Goal: Task Accomplishment & Management: Manage account settings

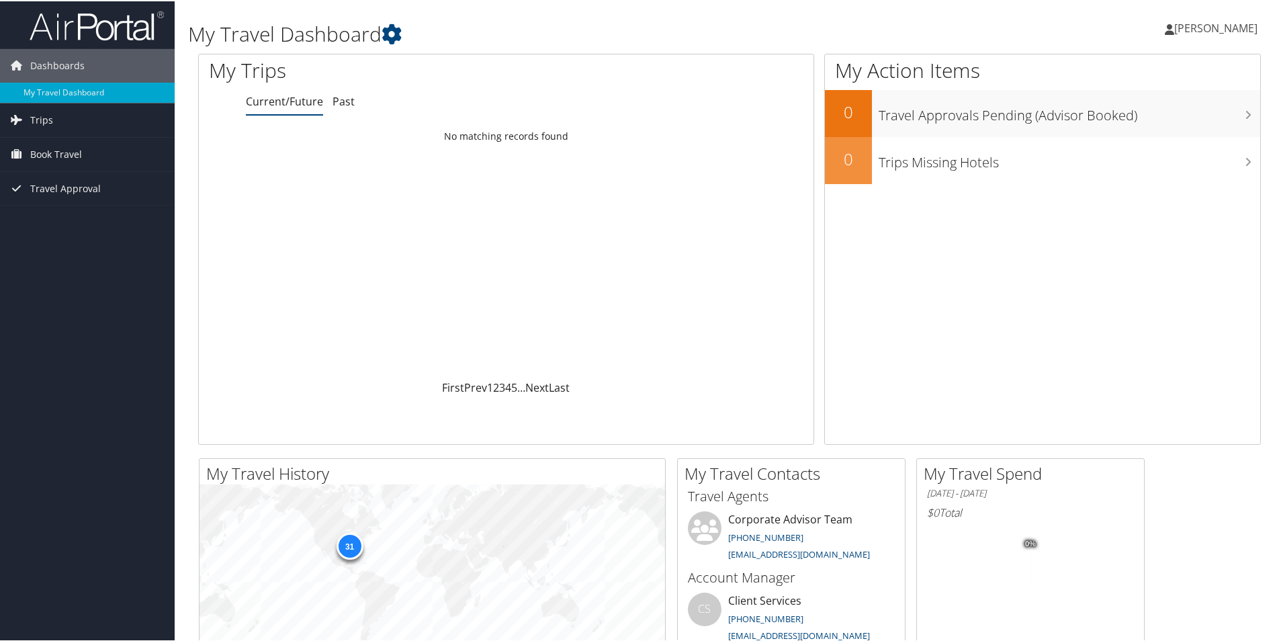
click at [1208, 32] on span "[PERSON_NAME]" at bounding box center [1215, 26] width 83 height 15
click at [1126, 111] on link "View Travel Profile" at bounding box center [1180, 119] width 150 height 23
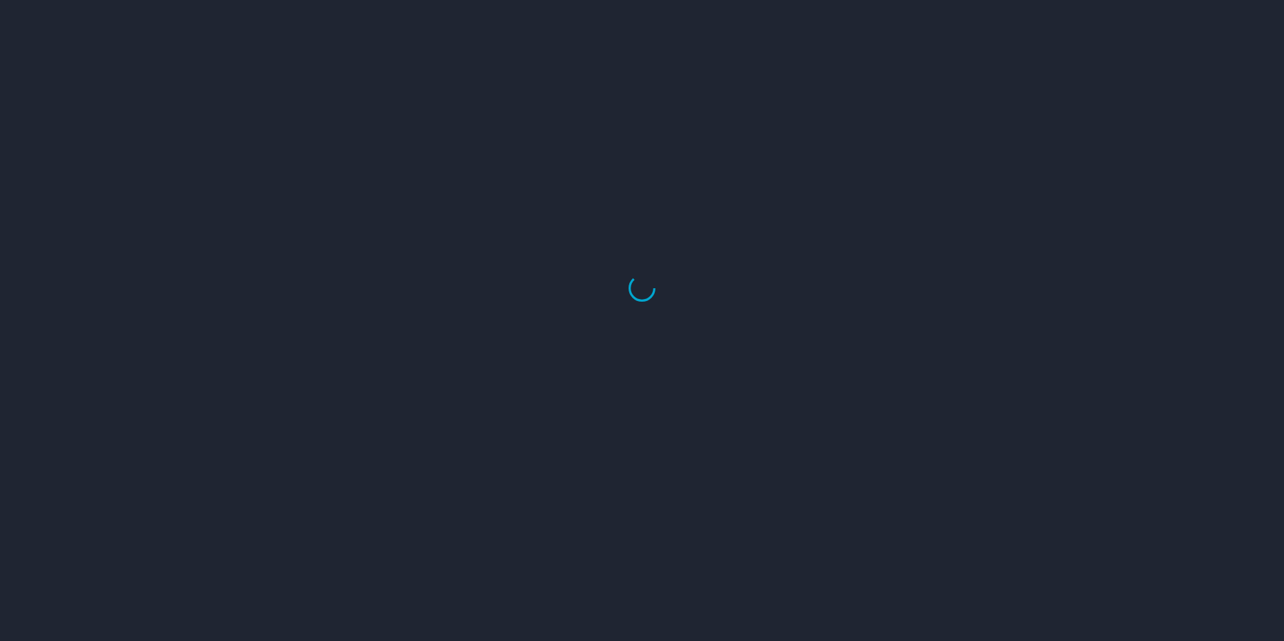
select select "US"
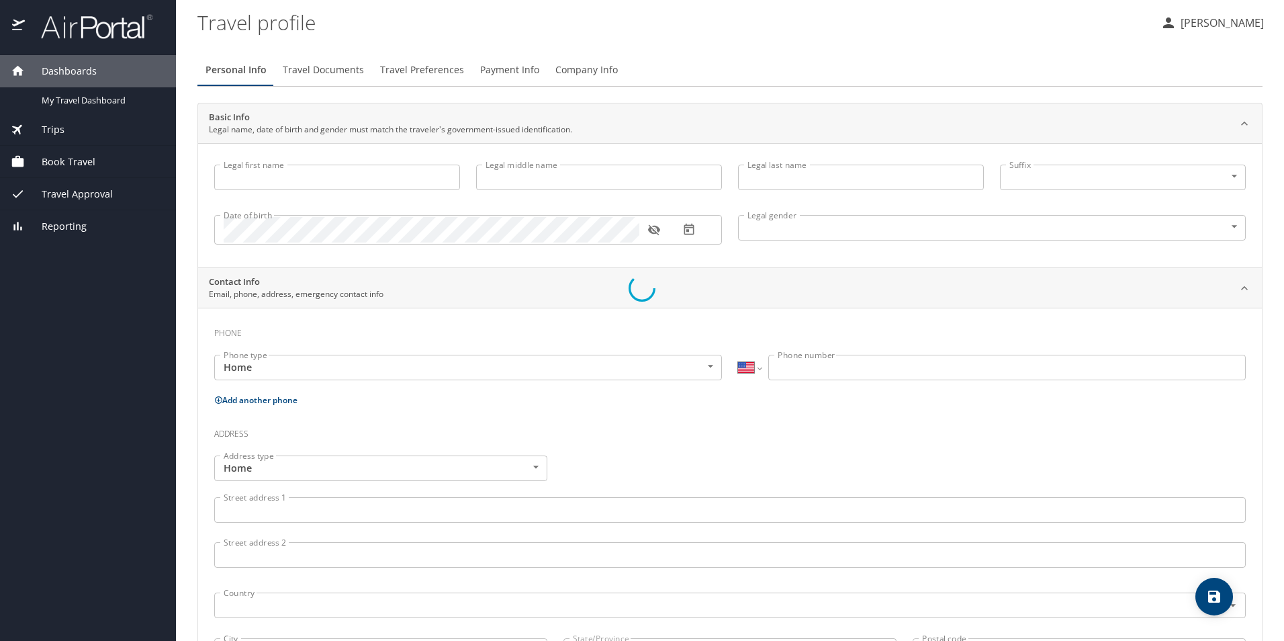
type input "[PERSON_NAME]"
type input "Price"
type input "[DEMOGRAPHIC_DATA]"
select select "US"
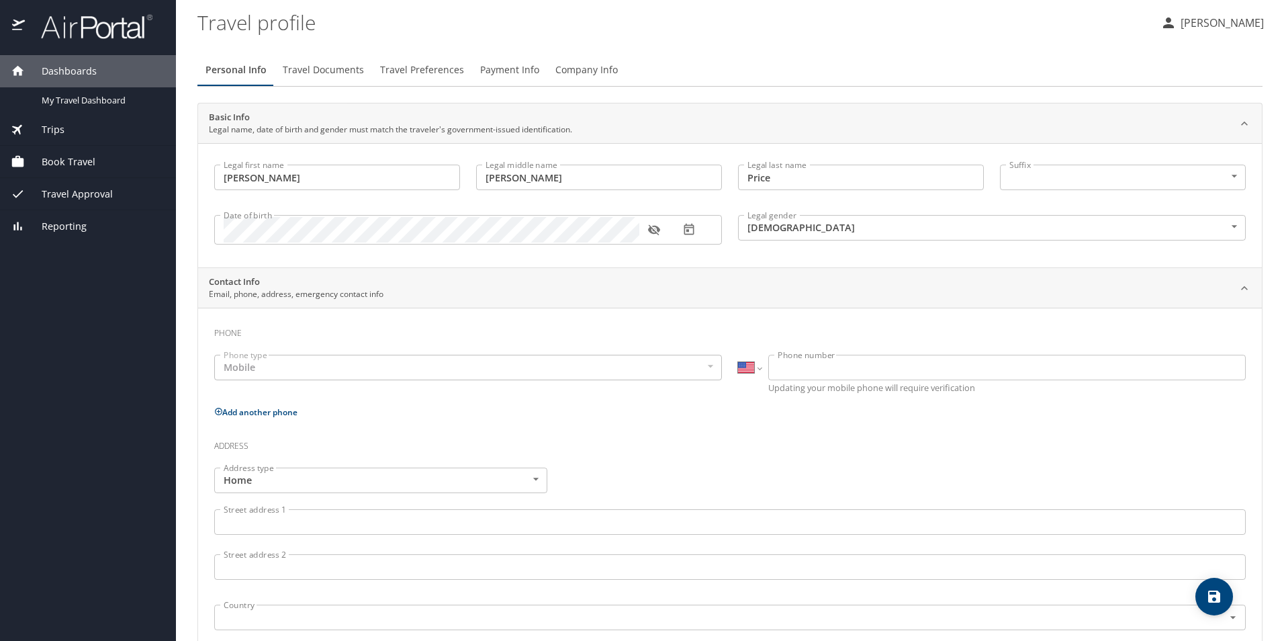
select select "US"
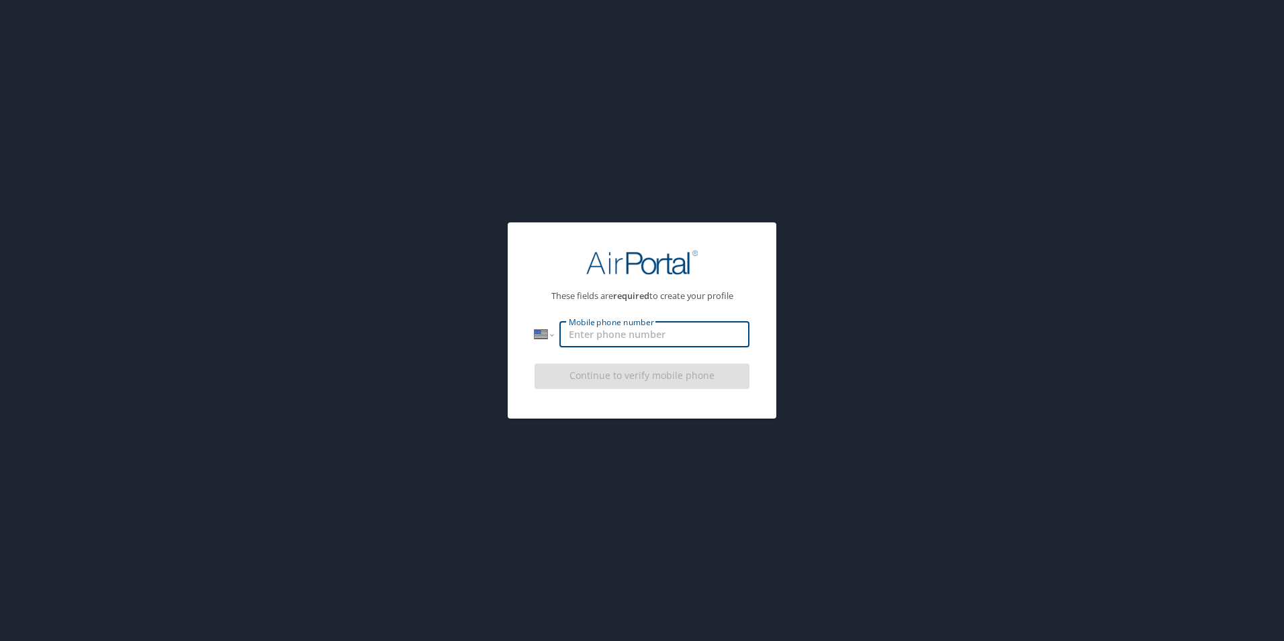
click at [616, 335] on input "Mobile phone number" at bounding box center [654, 335] width 190 height 26
type input "[PHONE_NUMBER]"
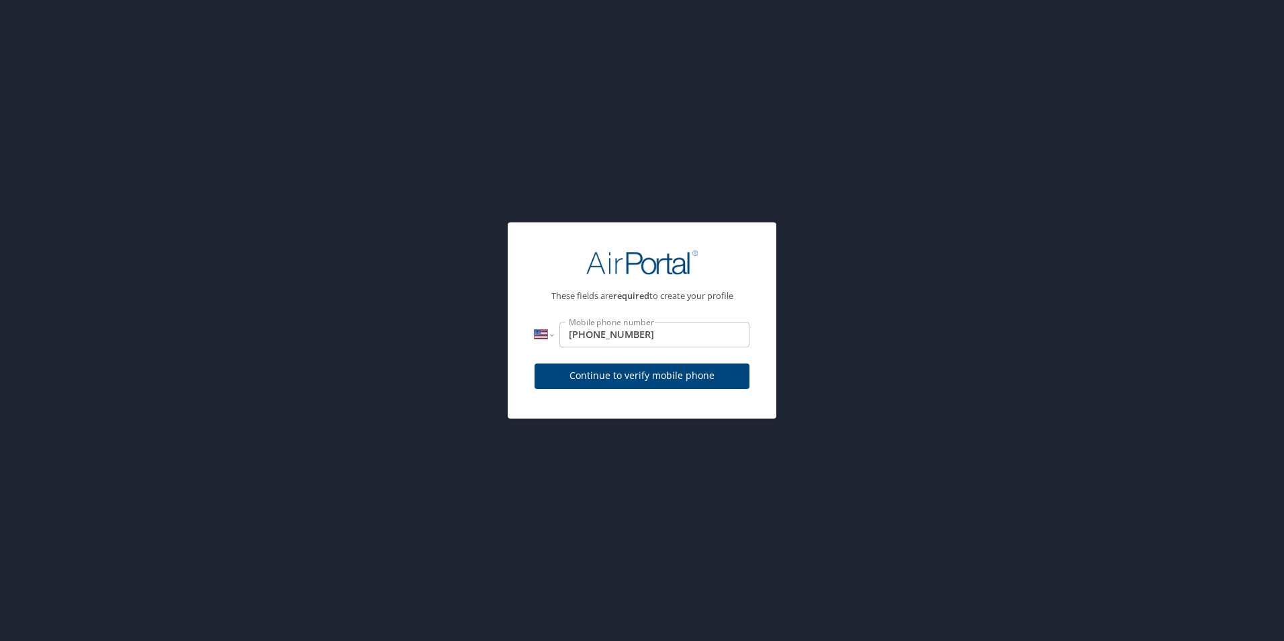
click at [691, 363] on div "Continue to verify mobile phone" at bounding box center [642, 380] width 215 height 45
click at [684, 367] on span "Continue to verify mobile phone" at bounding box center [641, 375] width 193 height 17
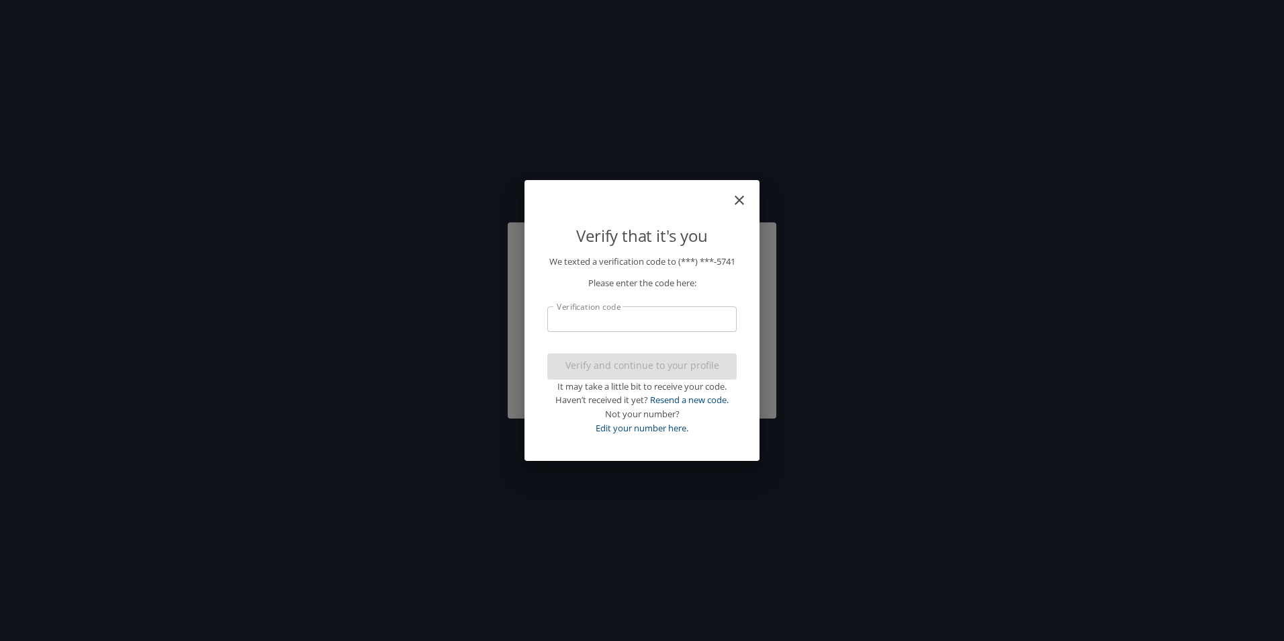
click at [615, 325] on input "Verification code" at bounding box center [641, 319] width 189 height 26
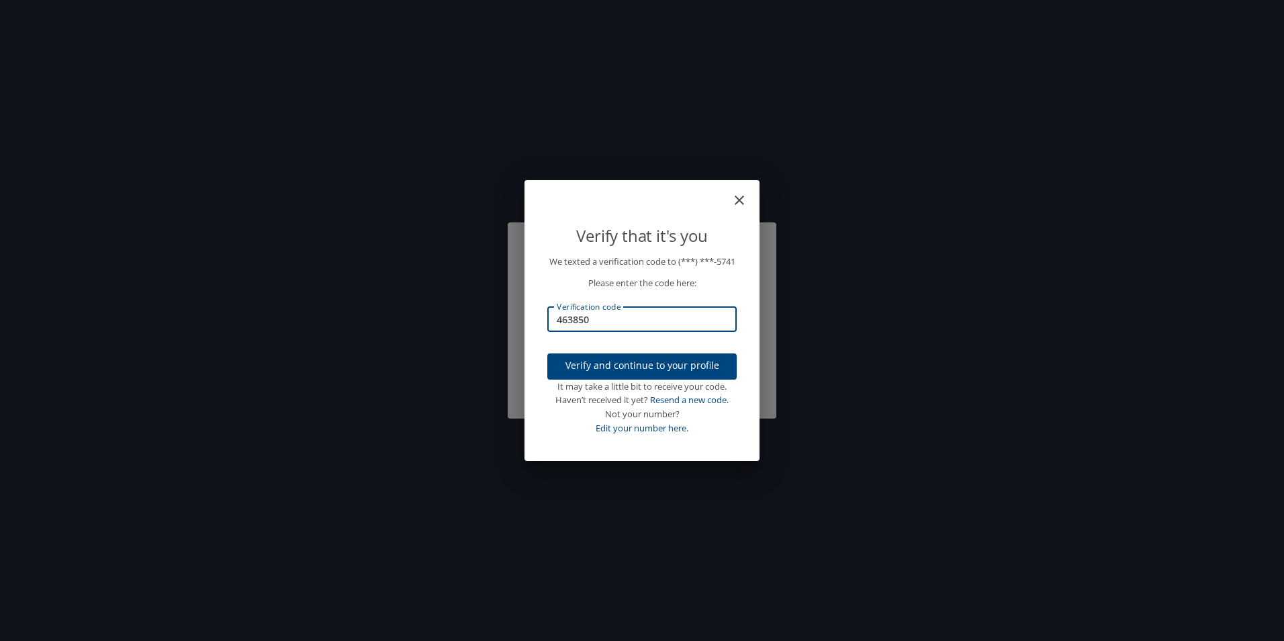
type input "463850"
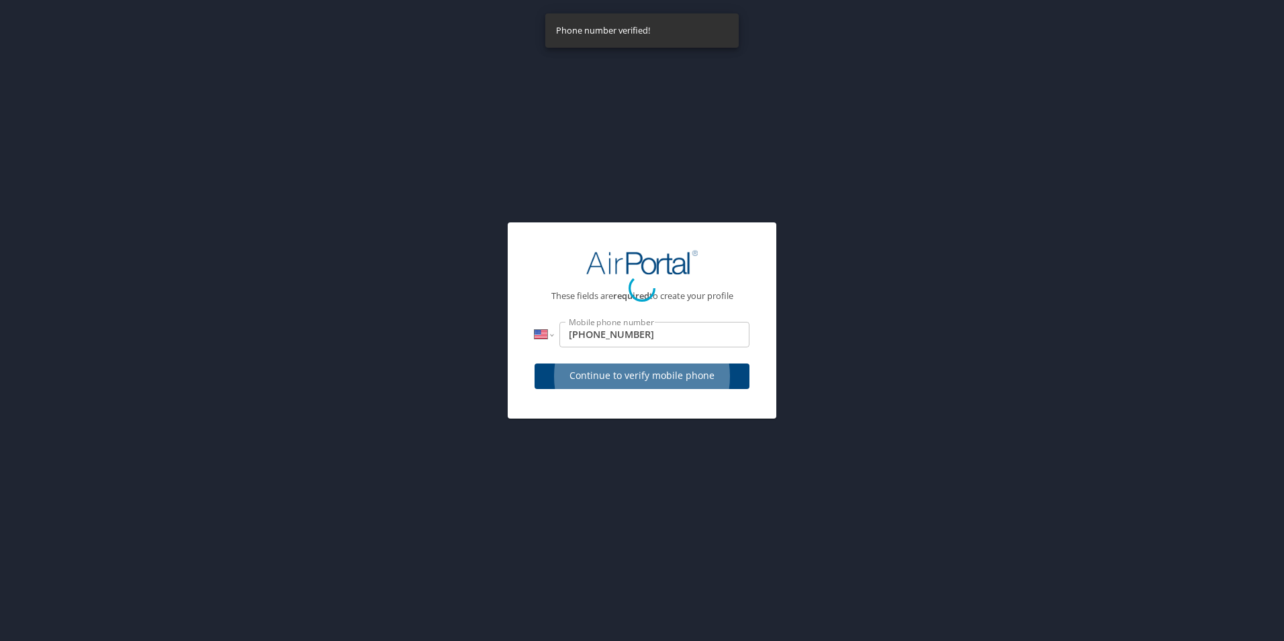
select select "US"
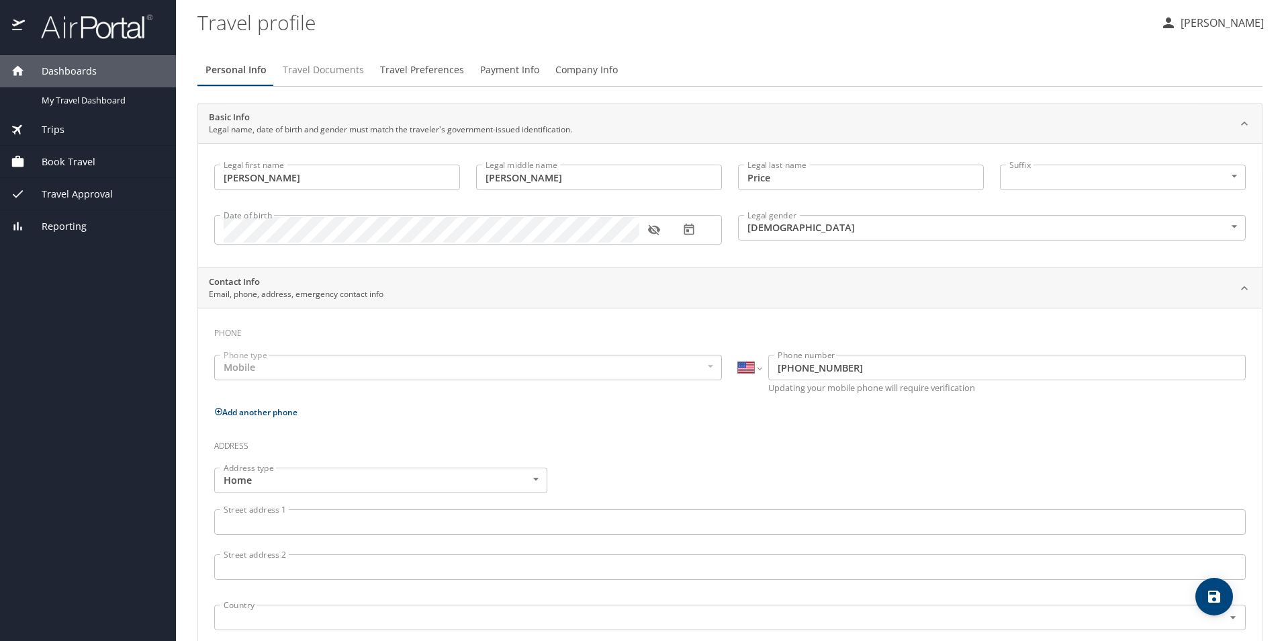
click at [308, 73] on span "Travel Documents" at bounding box center [323, 70] width 81 height 17
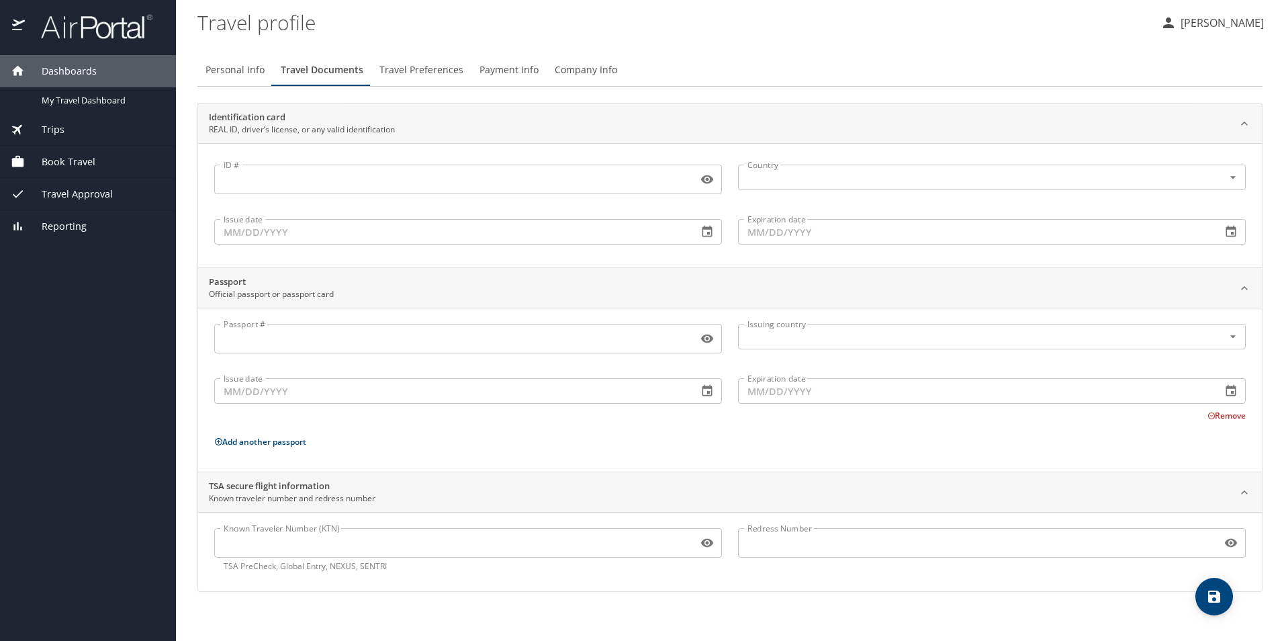
click at [496, 189] on input "ID #" at bounding box center [453, 180] width 478 height 26
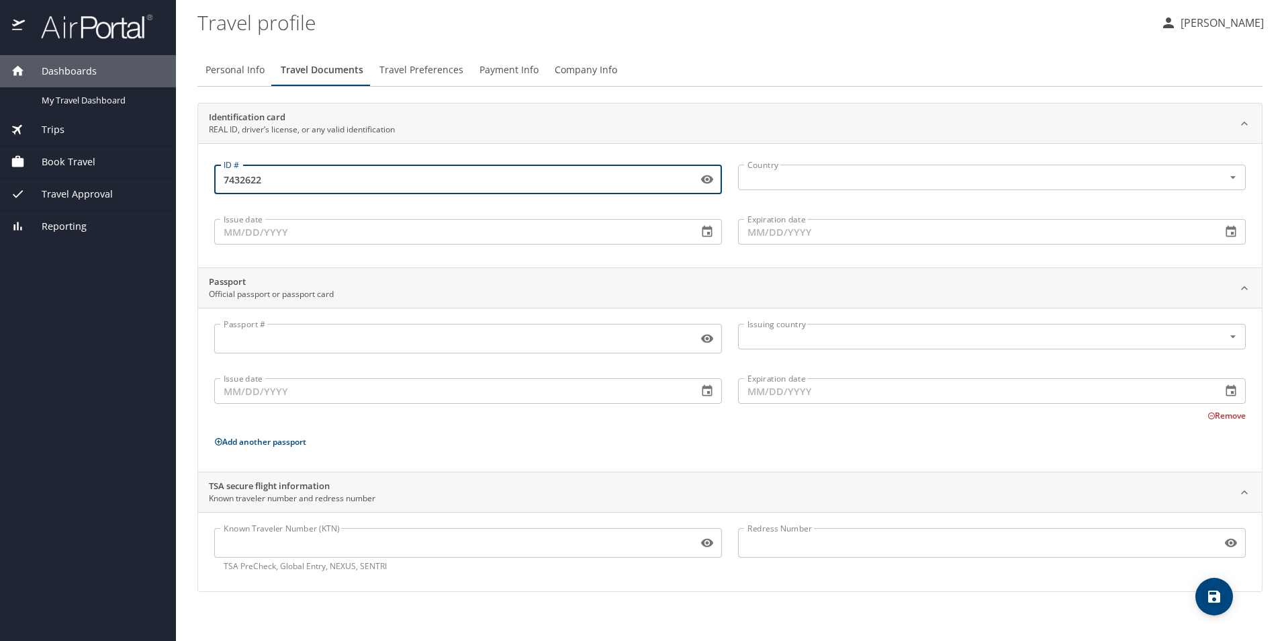
type input "7432622"
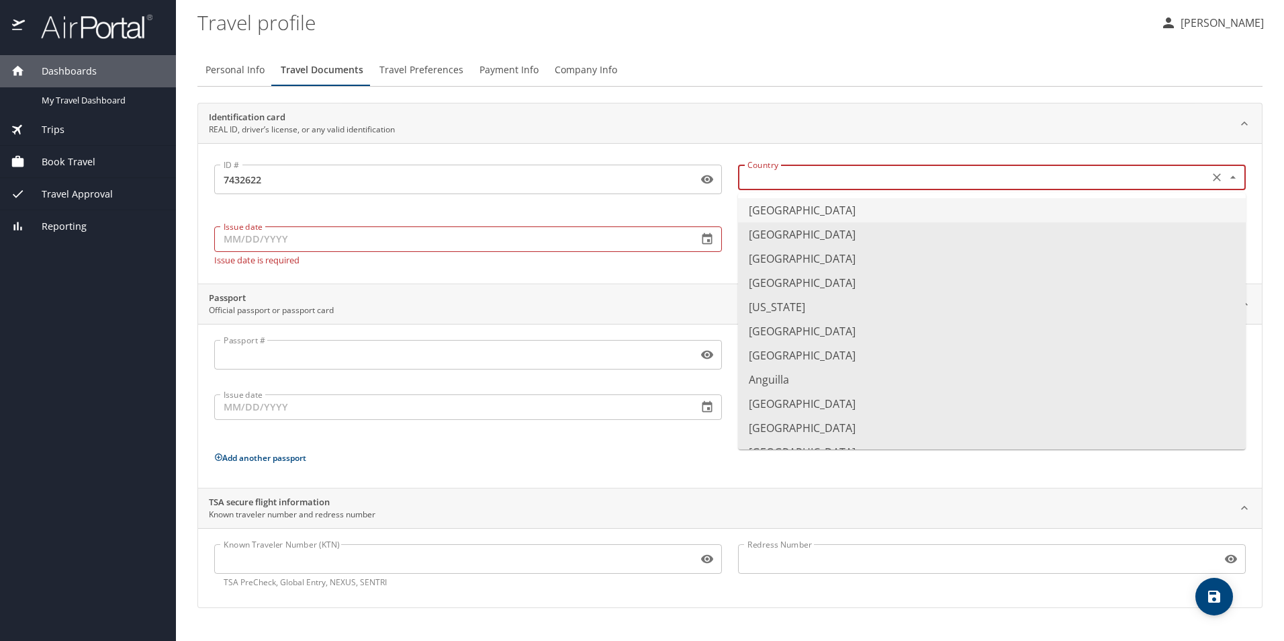
click at [886, 175] on input "text" at bounding box center [972, 177] width 460 height 17
click at [881, 210] on li "[GEOGRAPHIC_DATA]" at bounding box center [992, 210] width 508 height 24
type input "[GEOGRAPHIC_DATA]"
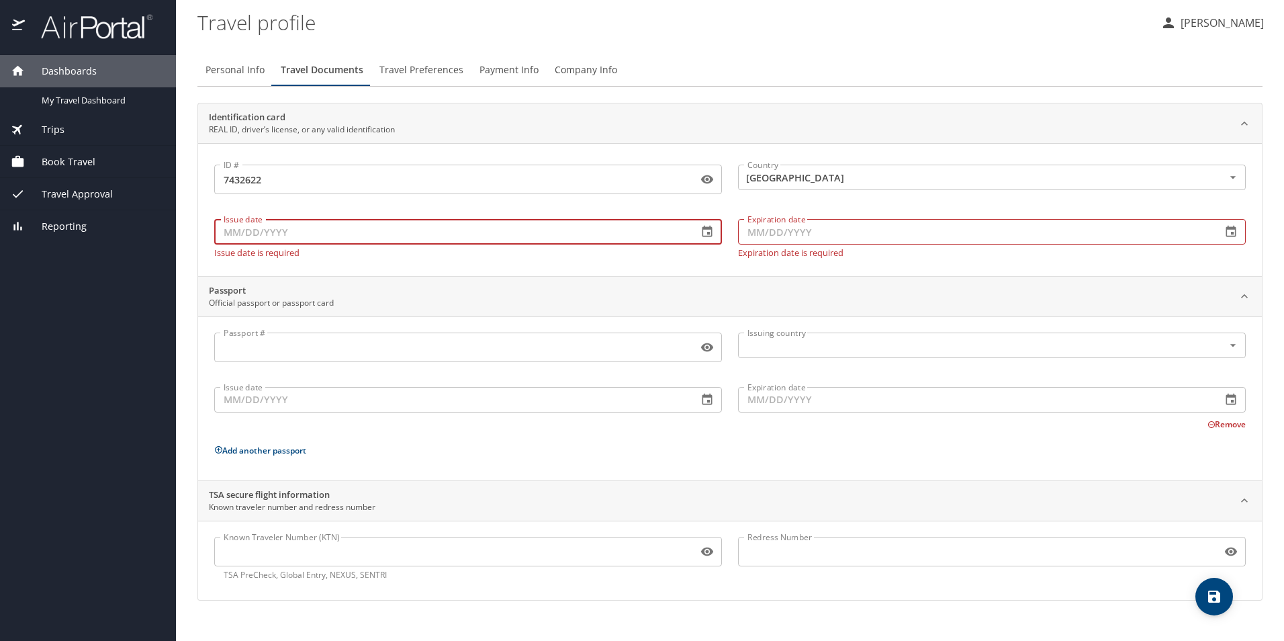
click at [565, 235] on input "Issue date" at bounding box center [450, 232] width 473 height 26
type input "[DATE]"
click at [772, 232] on input "Expiration date" at bounding box center [974, 232] width 473 height 26
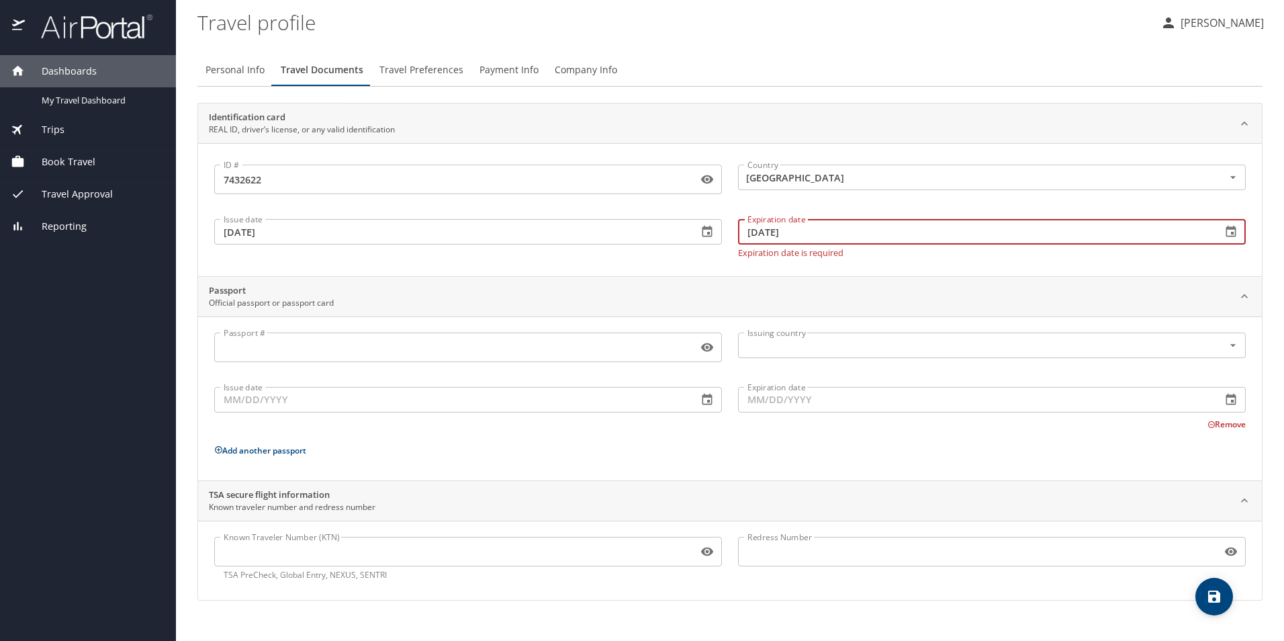
type input "[DATE]"
click at [451, 230] on input "[DATE]" at bounding box center [450, 232] width 473 height 26
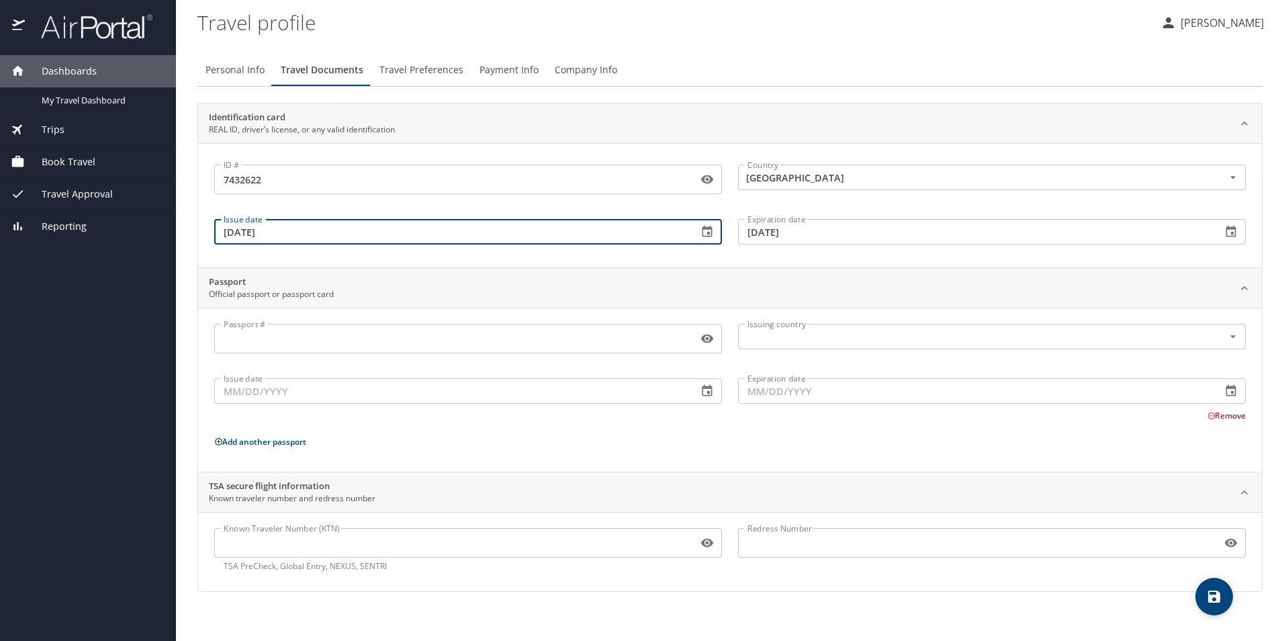
click at [514, 253] on div "Issue date [DATE] Issue date" at bounding box center [468, 231] width 524 height 51
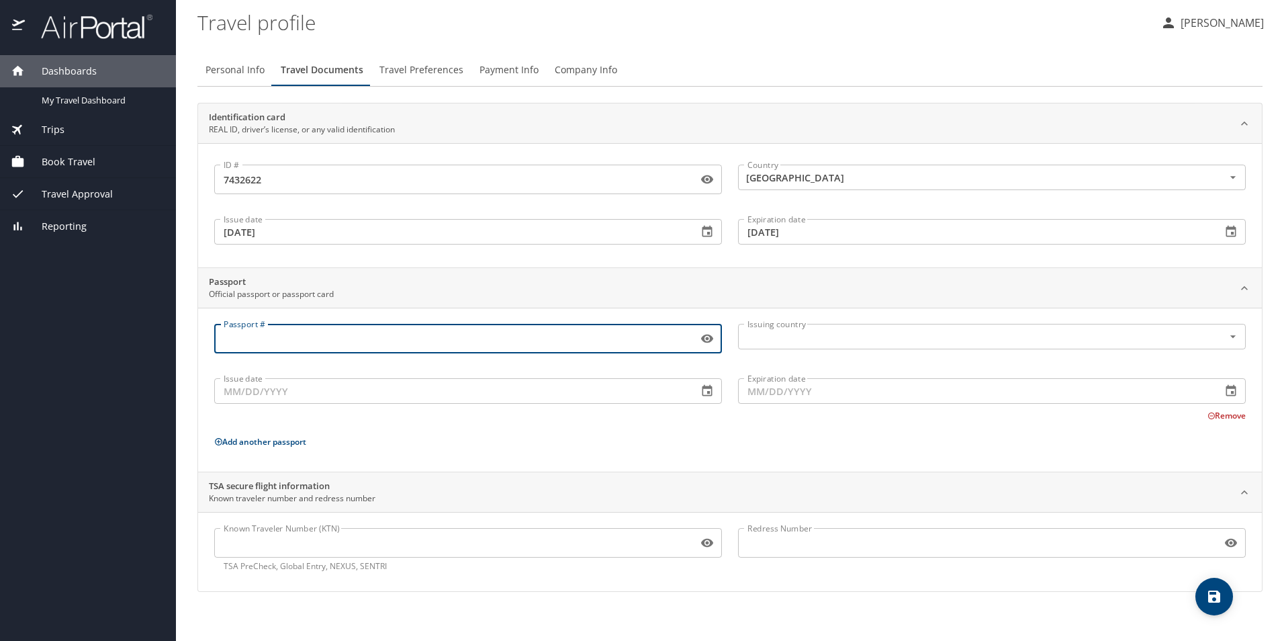
click at [378, 336] on input "Passport #" at bounding box center [453, 339] width 478 height 26
type input "555434966"
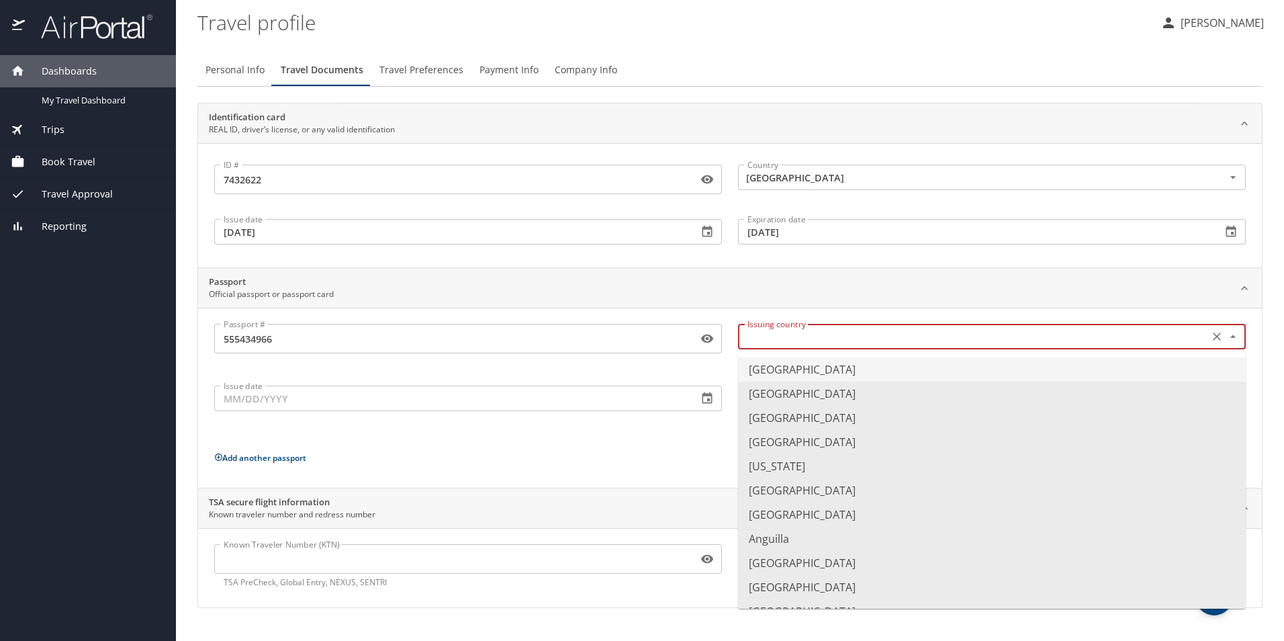
click at [770, 331] on input "text" at bounding box center [972, 336] width 460 height 17
click at [788, 371] on li "[GEOGRAPHIC_DATA]" at bounding box center [992, 369] width 508 height 24
type input "[GEOGRAPHIC_DATA]"
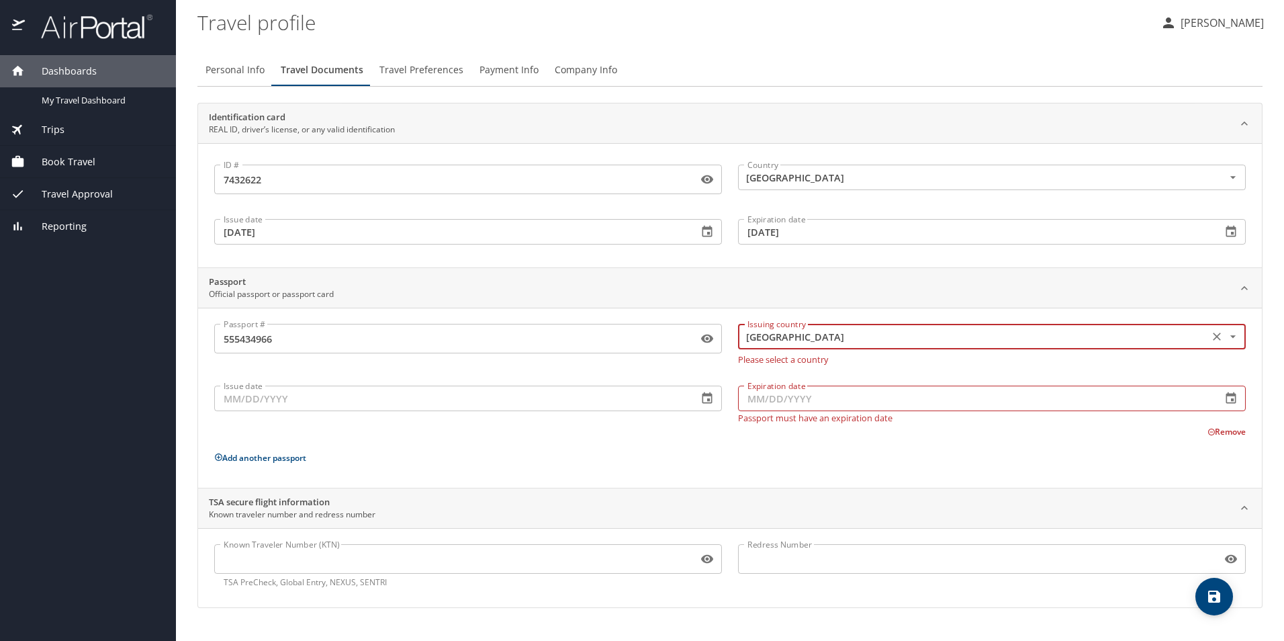
click at [456, 394] on input "Issue date" at bounding box center [450, 398] width 473 height 26
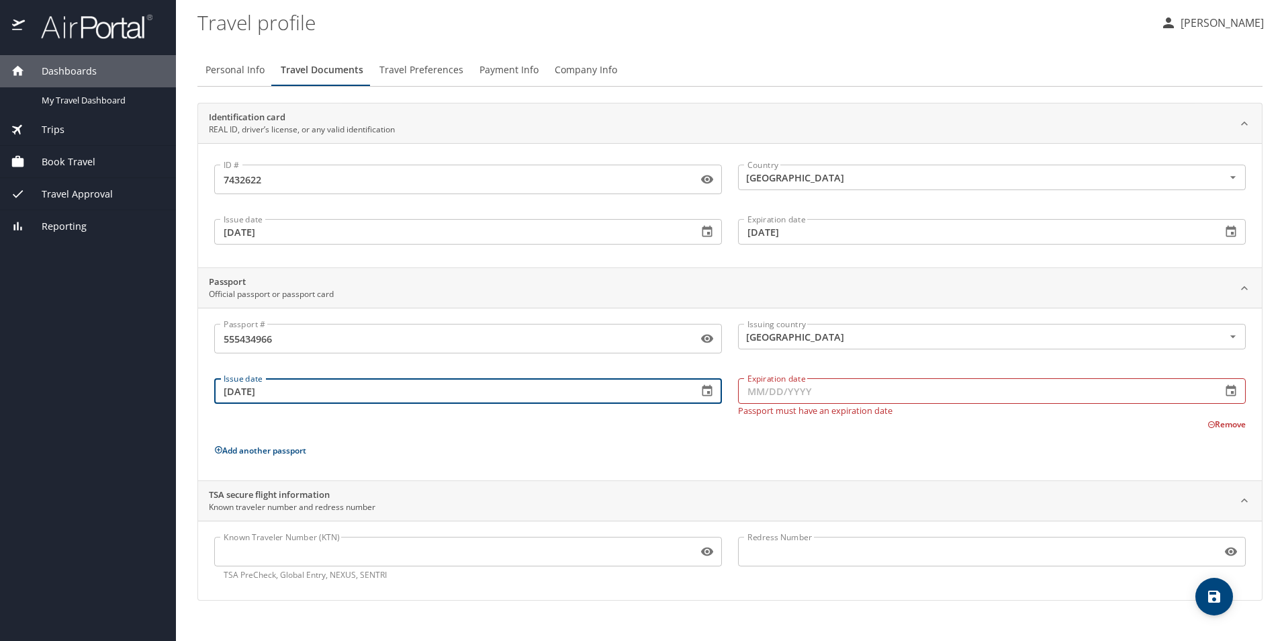
type input "[DATE]"
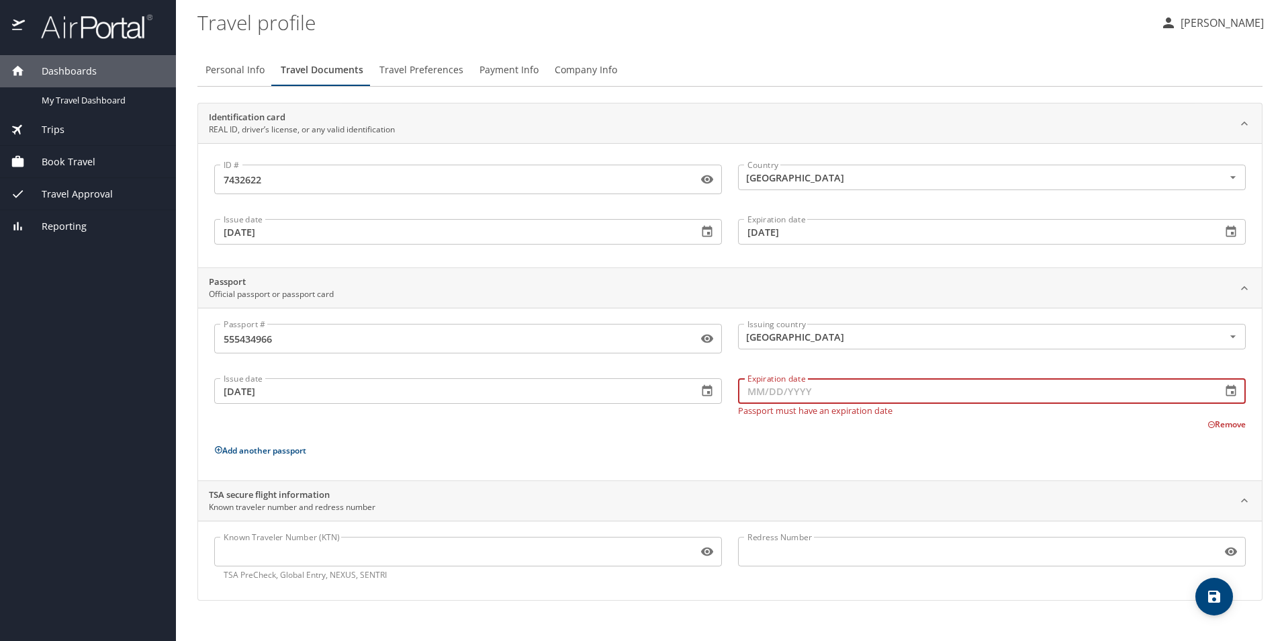
click at [749, 390] on input "Expiration date" at bounding box center [974, 391] width 473 height 26
type input "[DATE]"
click at [555, 390] on input "[DATE]" at bounding box center [450, 391] width 473 height 26
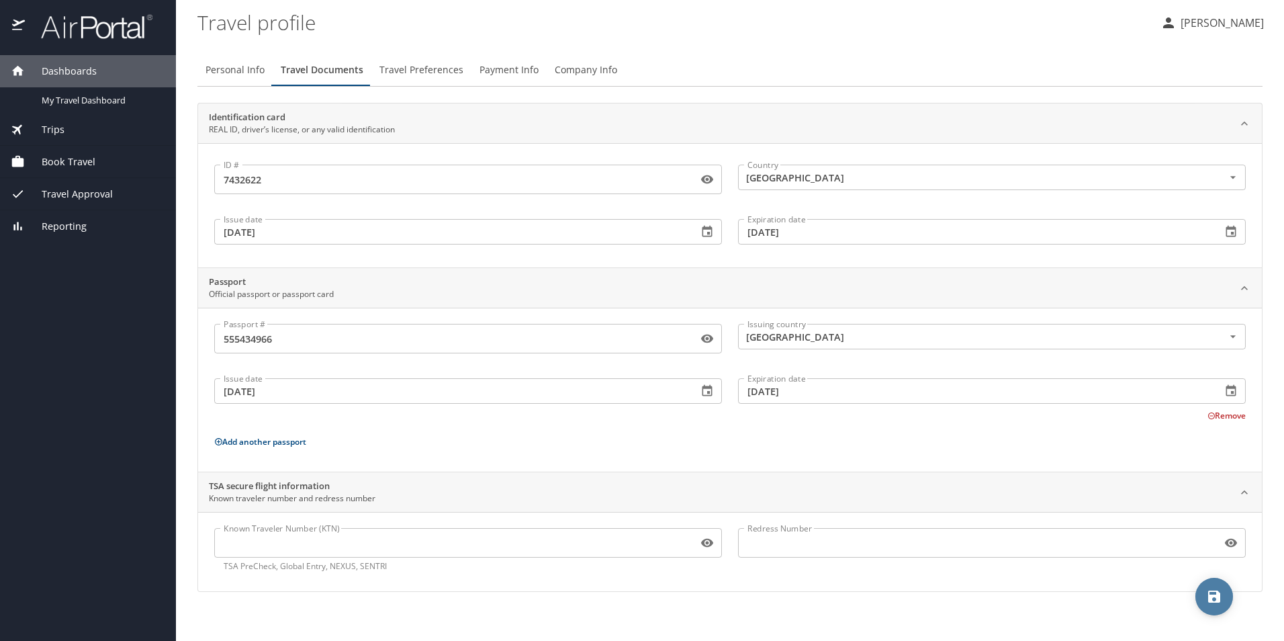
click at [1215, 597] on icon "save" at bounding box center [1214, 596] width 12 height 12
click at [416, 78] on span "Travel Preferences" at bounding box center [421, 70] width 84 height 17
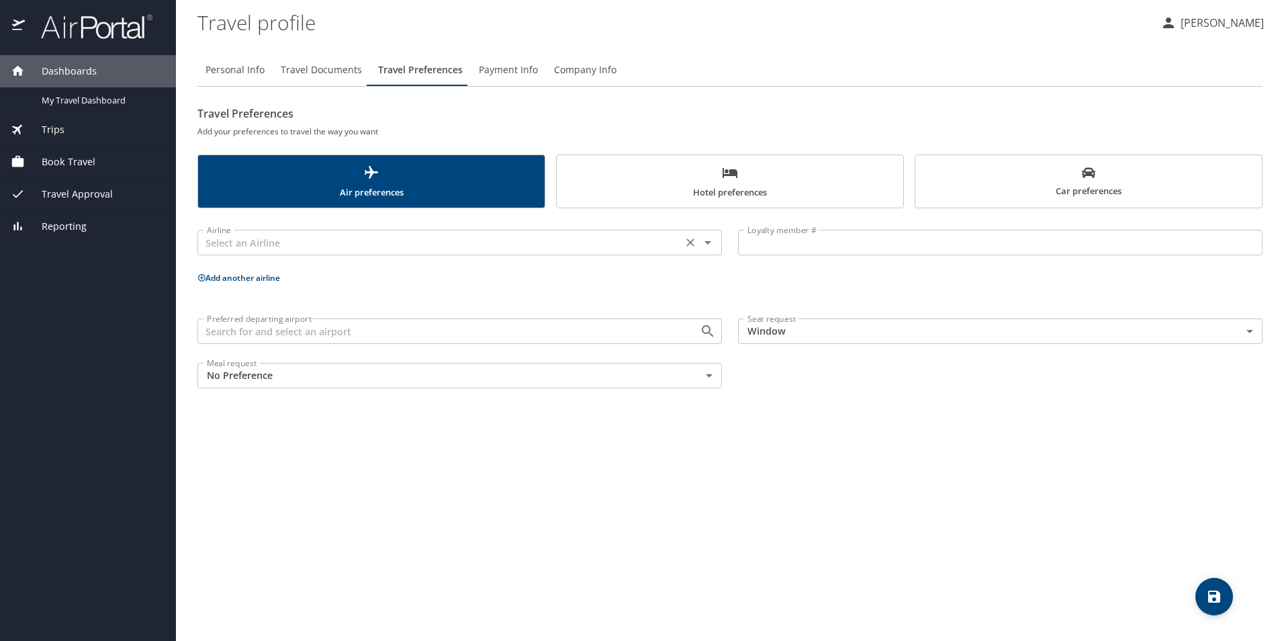
click at [253, 246] on input "text" at bounding box center [439, 242] width 477 height 17
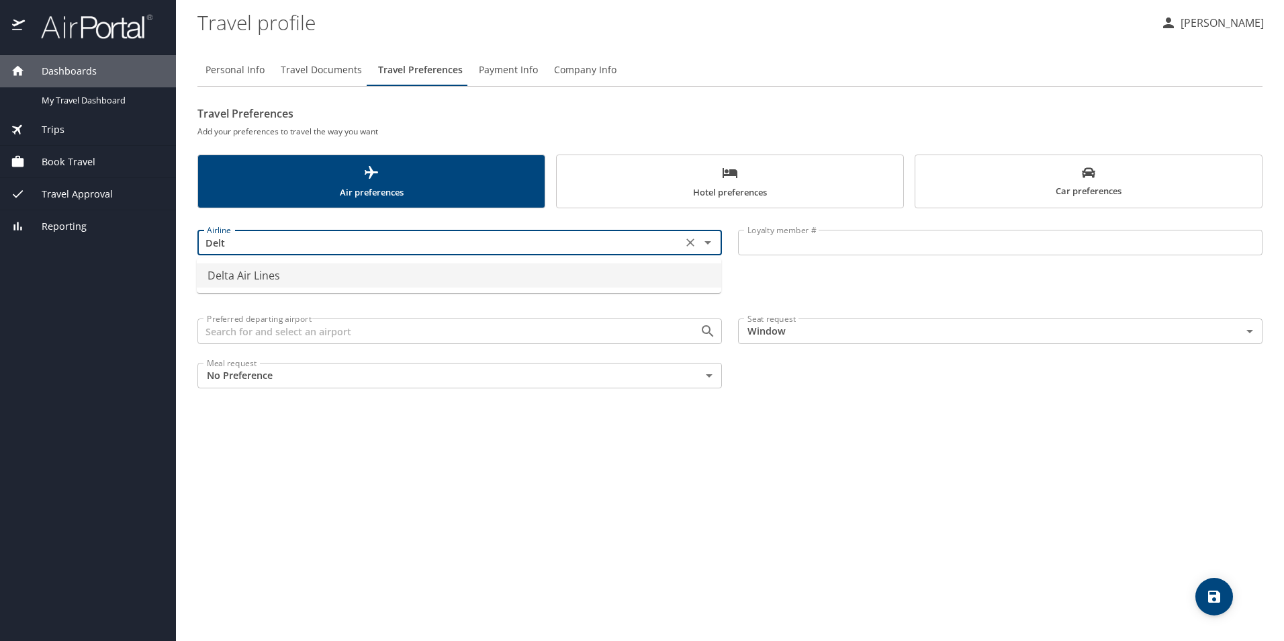
click at [377, 274] on li "Delta Air Lines" at bounding box center [459, 275] width 525 height 24
type input "Delta Air Lines"
click at [782, 239] on input "Loyalty member #" at bounding box center [1000, 243] width 525 height 26
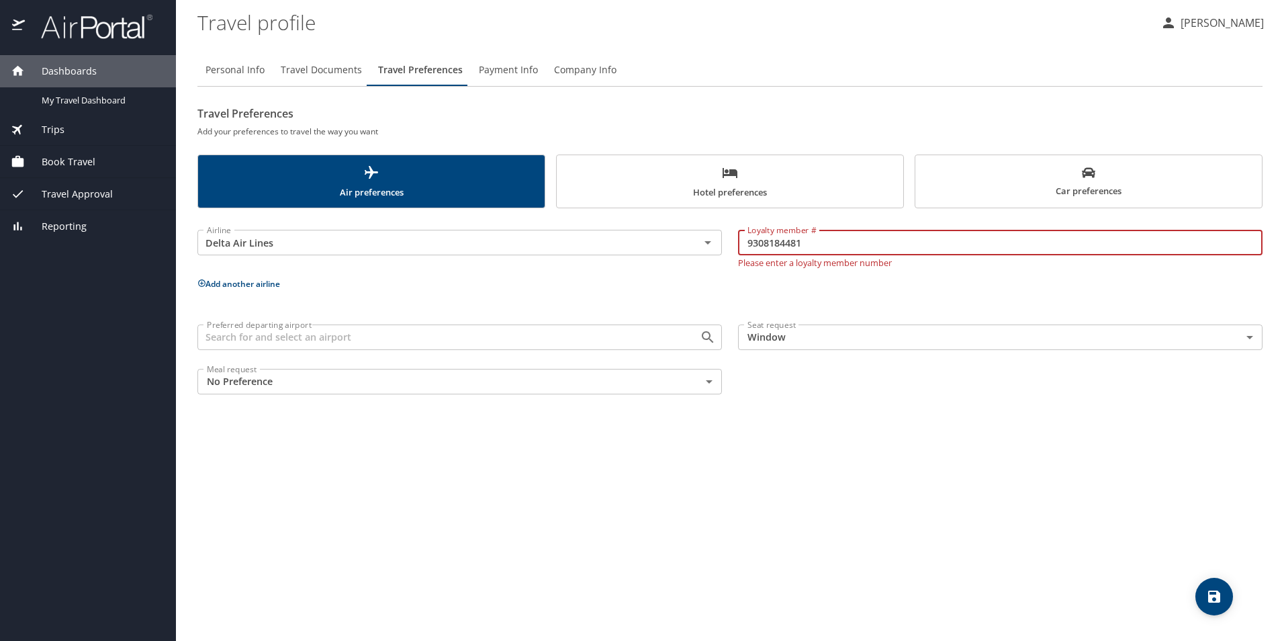
type input "9308184481"
click at [231, 284] on p "Add another airline" at bounding box center [729, 283] width 1065 height 17
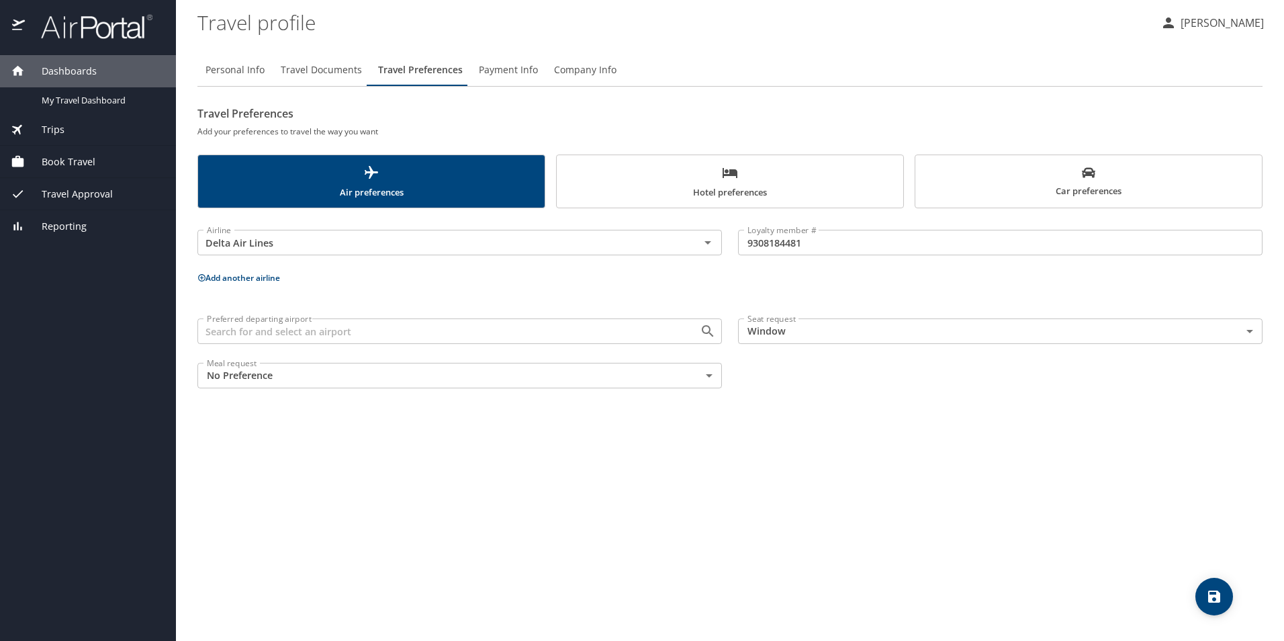
click at [230, 276] on button "Add another airline" at bounding box center [238, 277] width 83 height 11
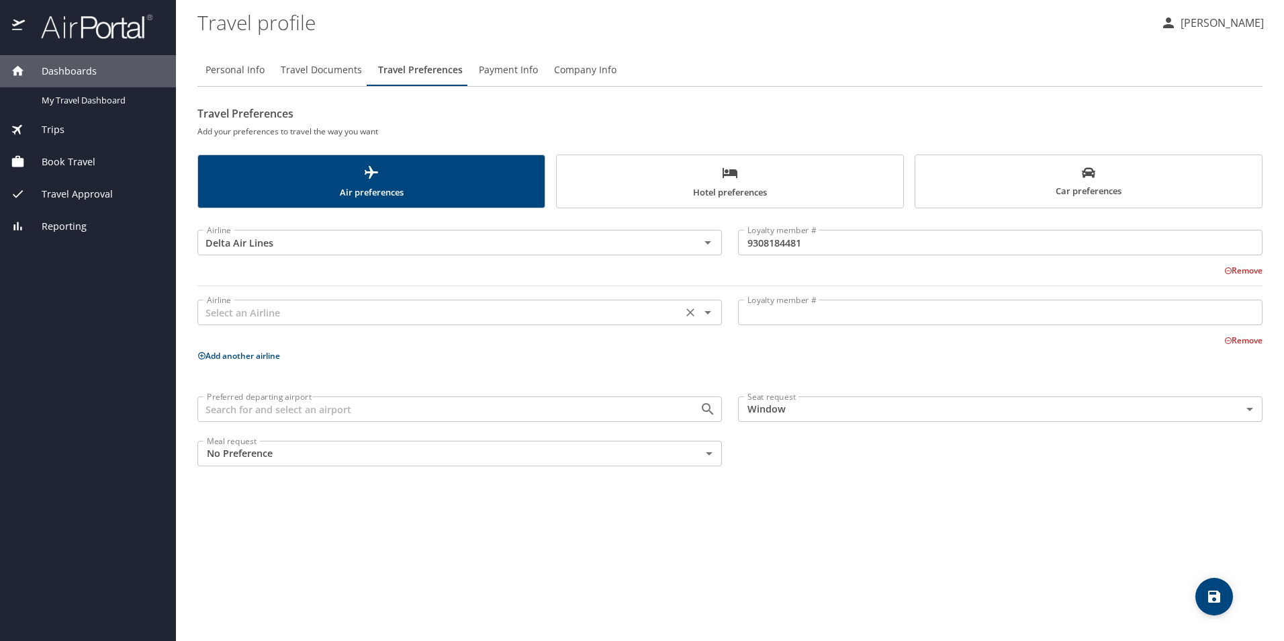
click at [246, 313] on input "text" at bounding box center [439, 312] width 477 height 17
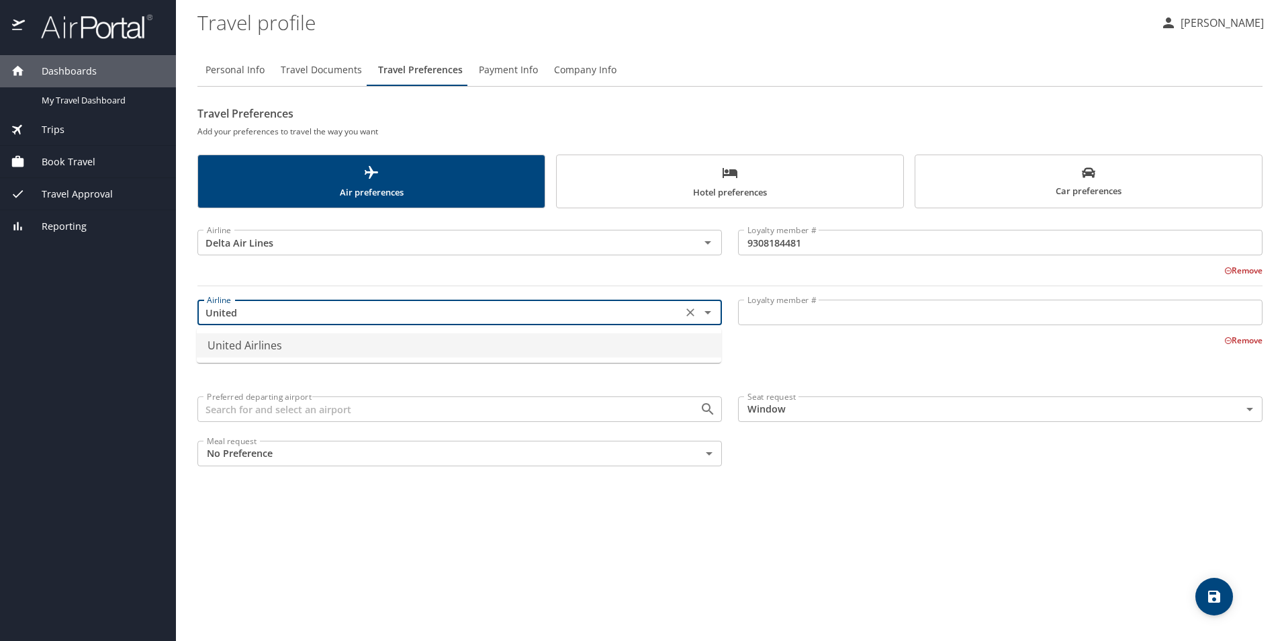
click at [244, 341] on li "United Airlines" at bounding box center [459, 345] width 525 height 24
type input "United Airlines"
click at [807, 308] on input "Loyalty member #" at bounding box center [1000, 313] width 525 height 26
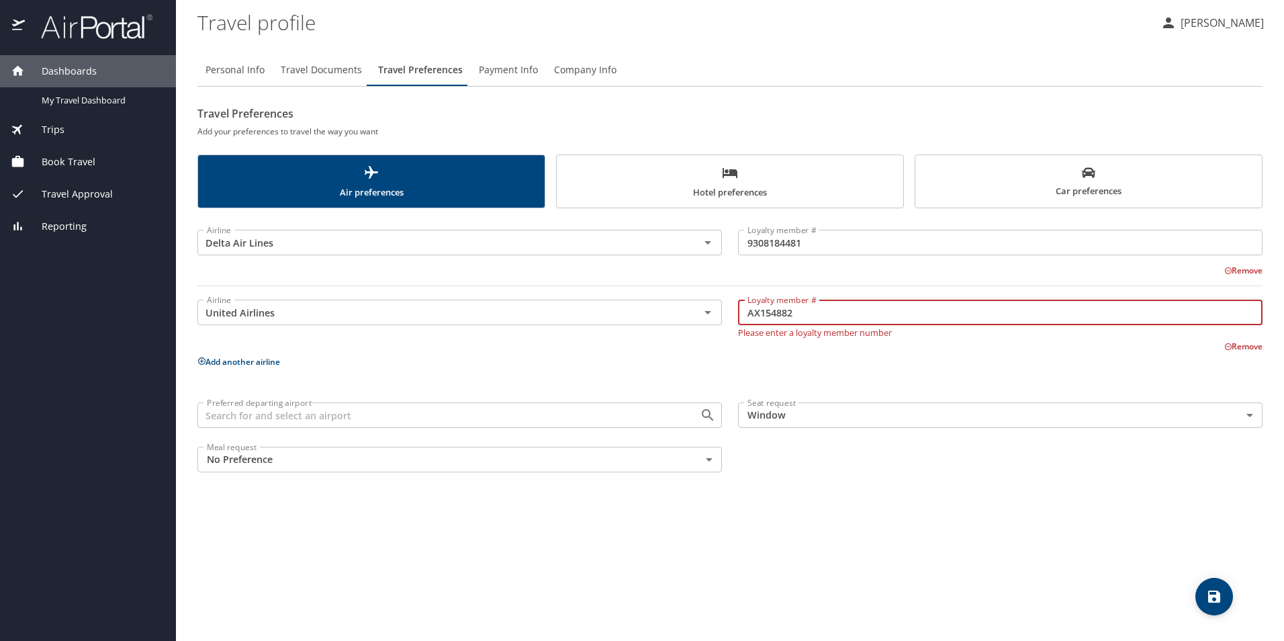
type input "AX154882"
click at [197, 361] on button "Add another airline" at bounding box center [238, 361] width 83 height 11
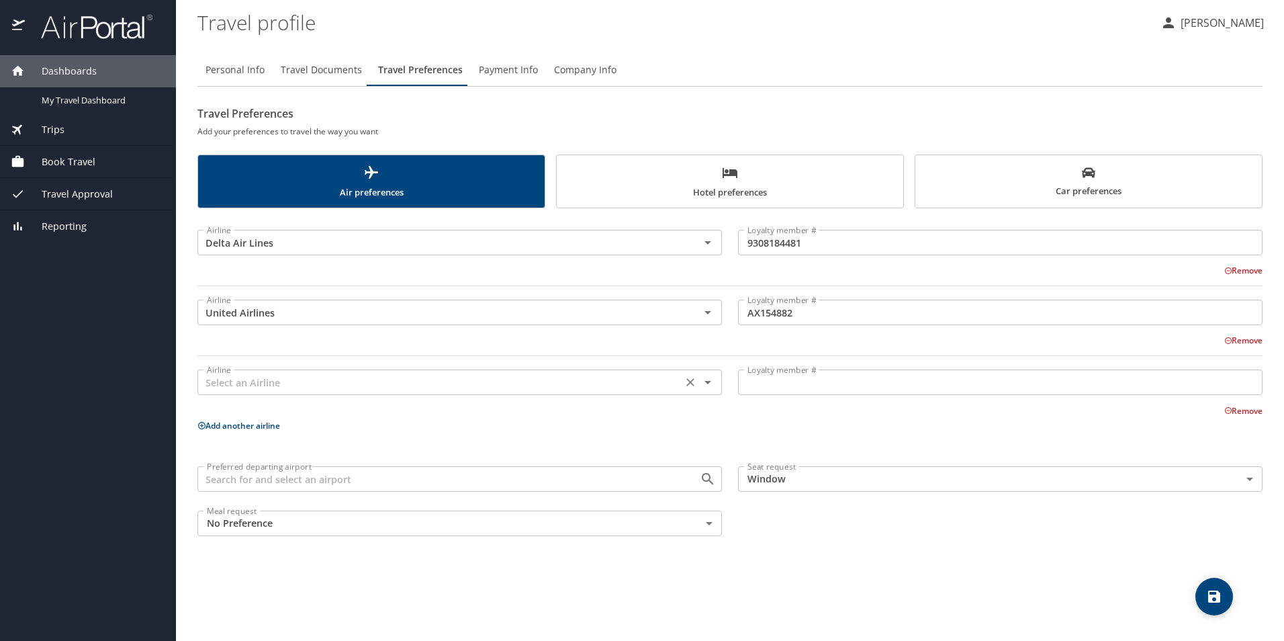
click at [347, 383] on input "text" at bounding box center [439, 381] width 477 height 17
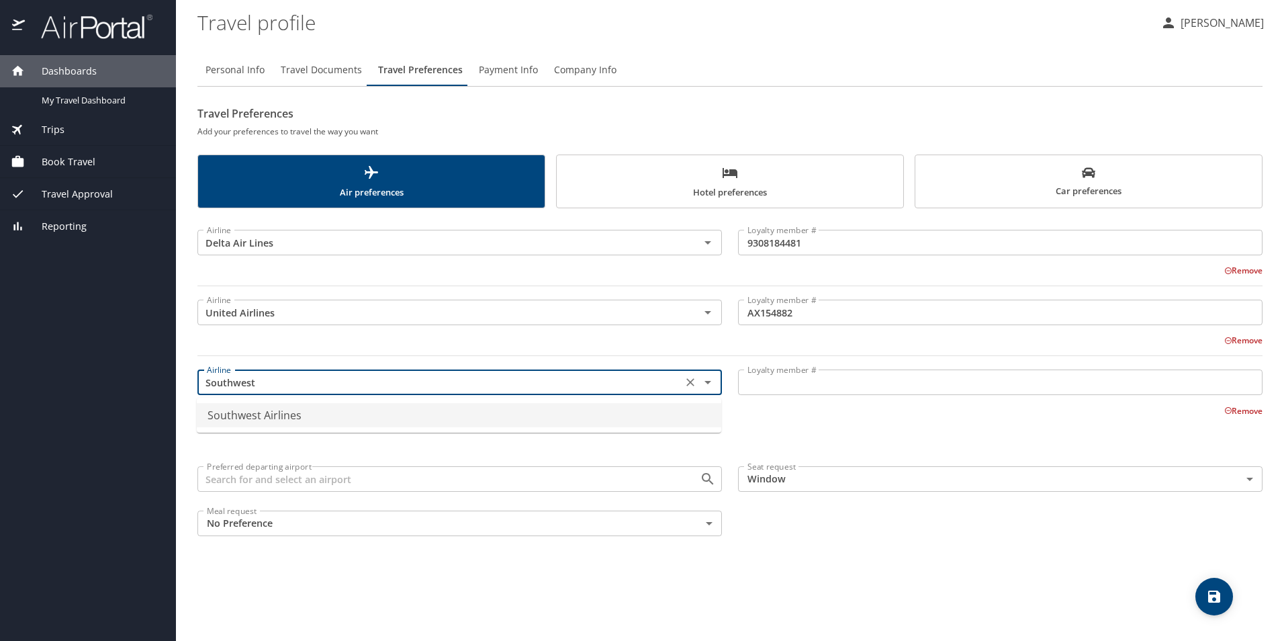
click at [281, 416] on li "Southwest Airlines" at bounding box center [459, 415] width 525 height 24
type input "Southwest Airlines"
click at [850, 377] on input "Loyalty member #" at bounding box center [1000, 382] width 525 height 26
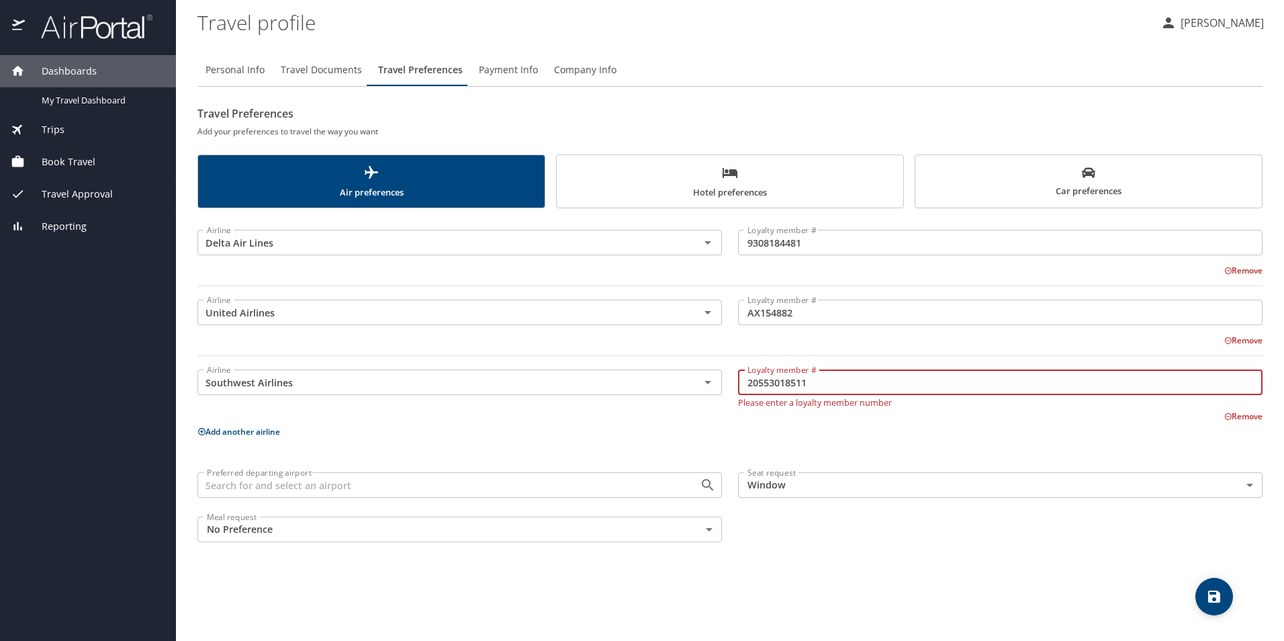
type input "20553018511"
click at [673, 433] on p "Add another airline" at bounding box center [729, 431] width 1065 height 17
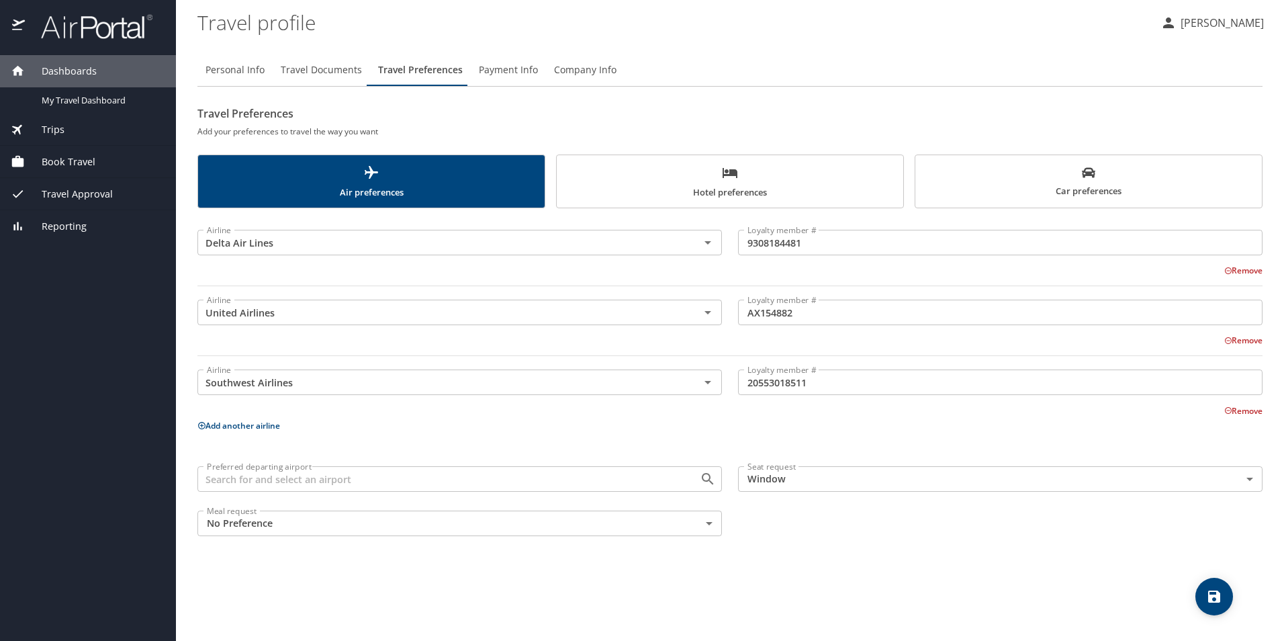
click at [273, 424] on button "Add another airline" at bounding box center [238, 425] width 83 height 11
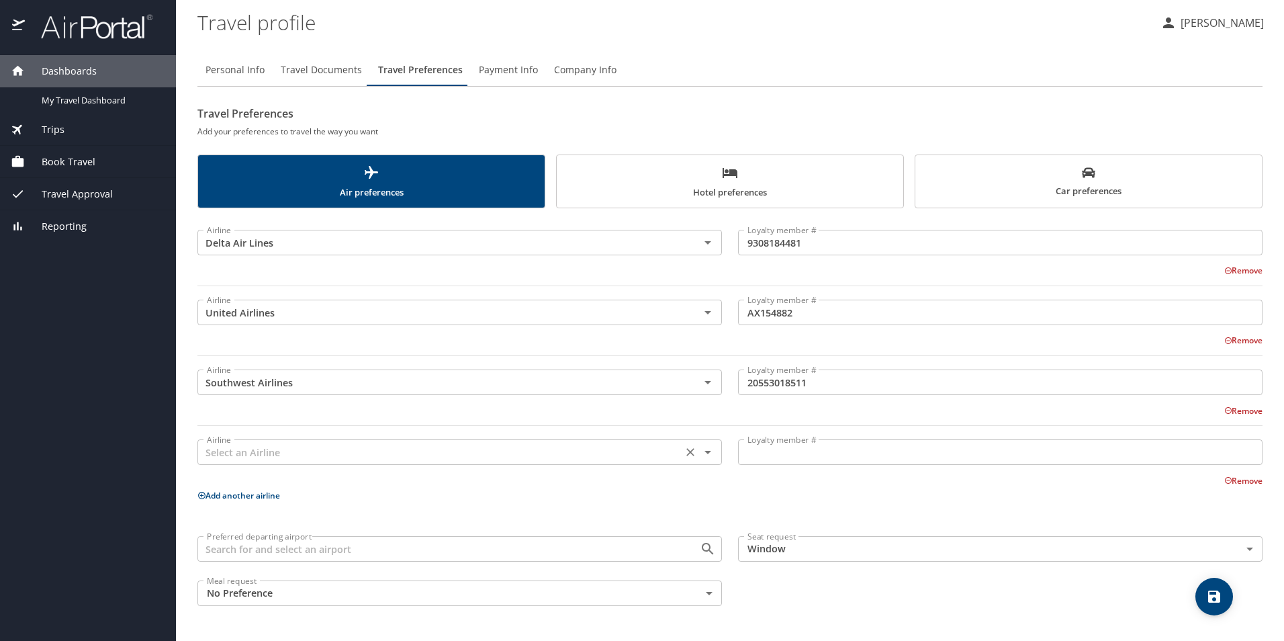
click at [255, 453] on input "text" at bounding box center [439, 451] width 477 height 17
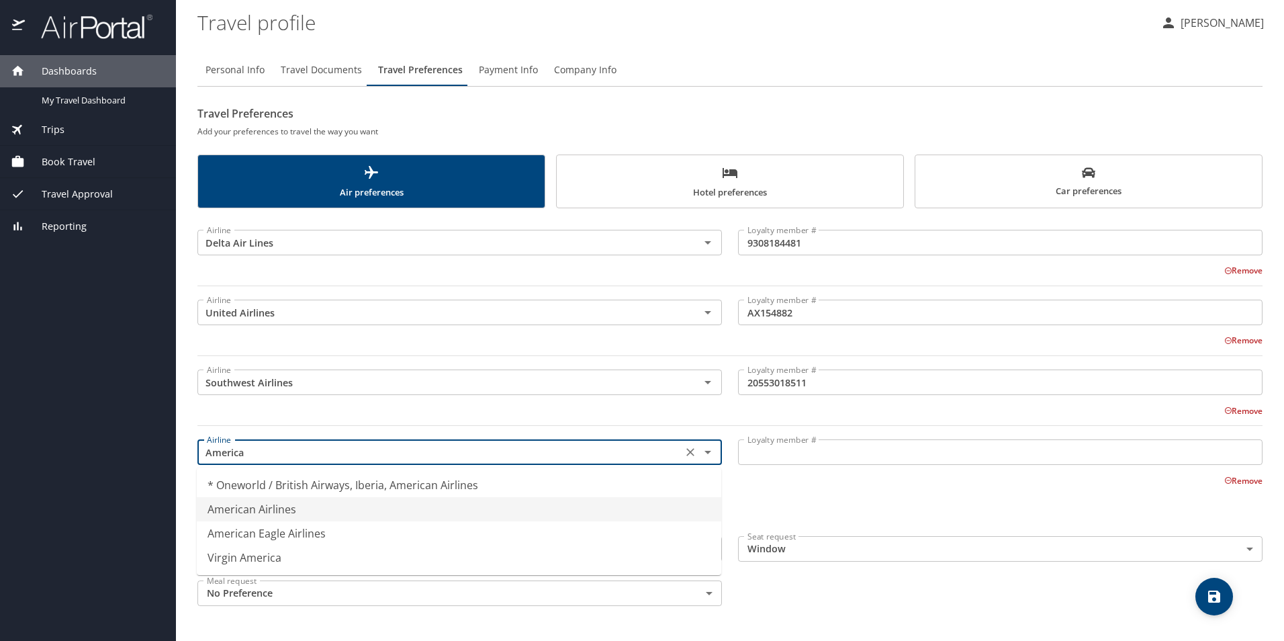
click at [286, 509] on li "American Airlines" at bounding box center [459, 509] width 525 height 24
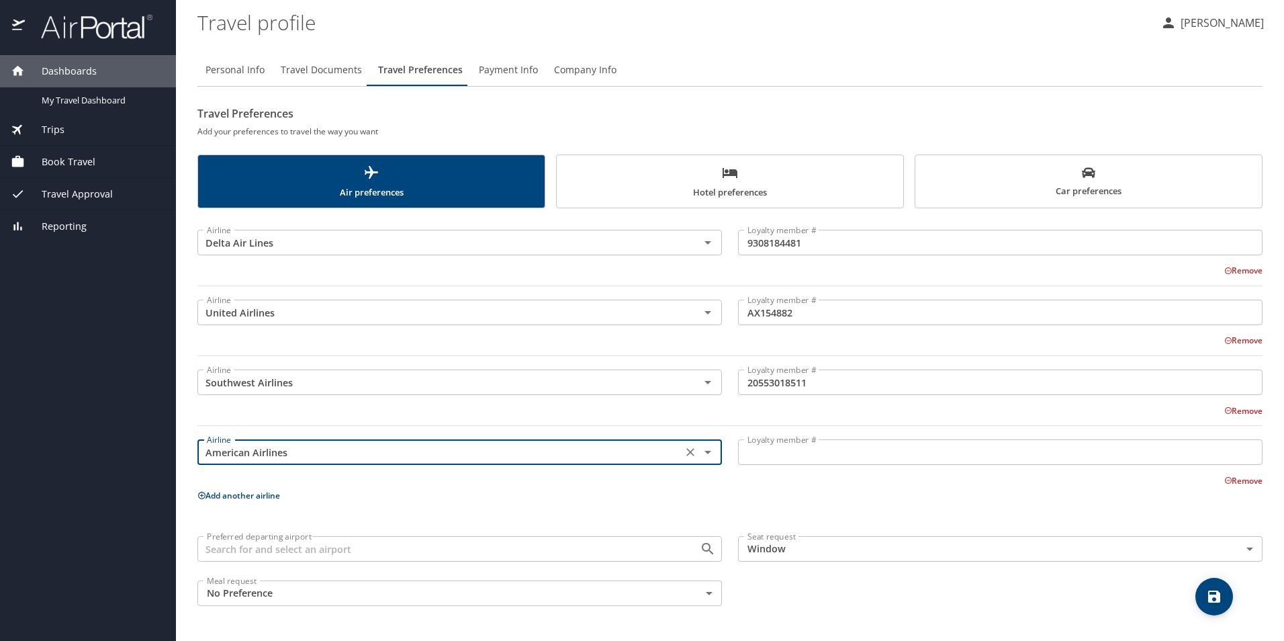
type input "American Airlines"
click at [796, 452] on input "Loyalty member #" at bounding box center [1000, 452] width 525 height 26
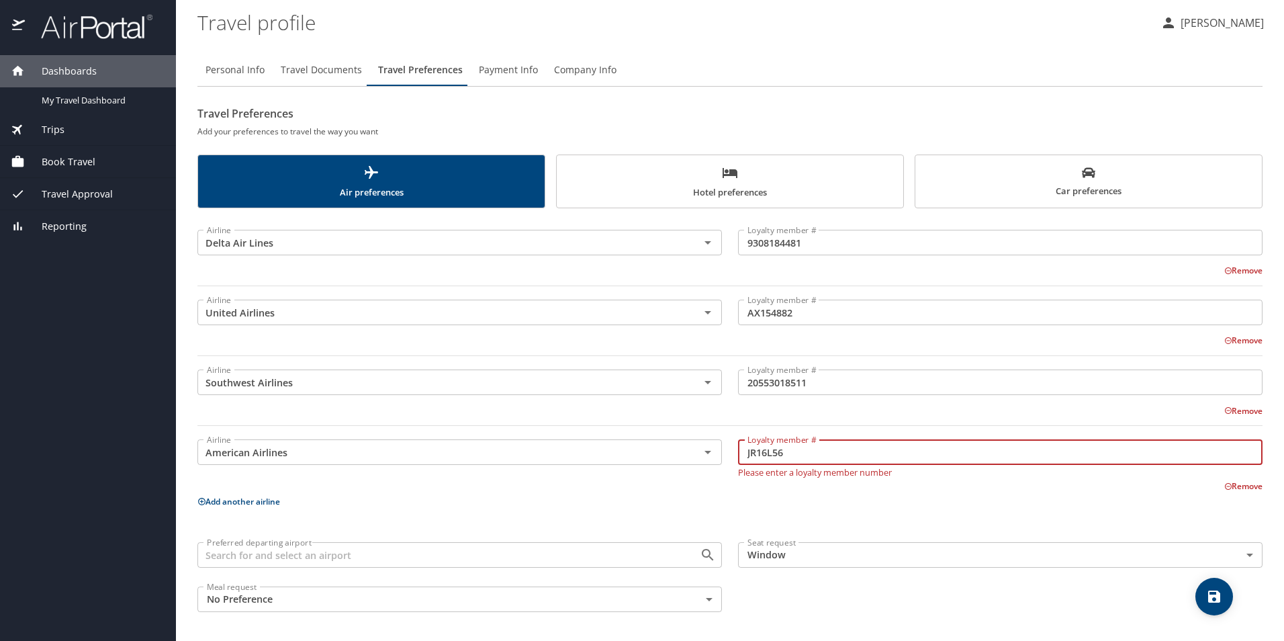
type input "JR16L56"
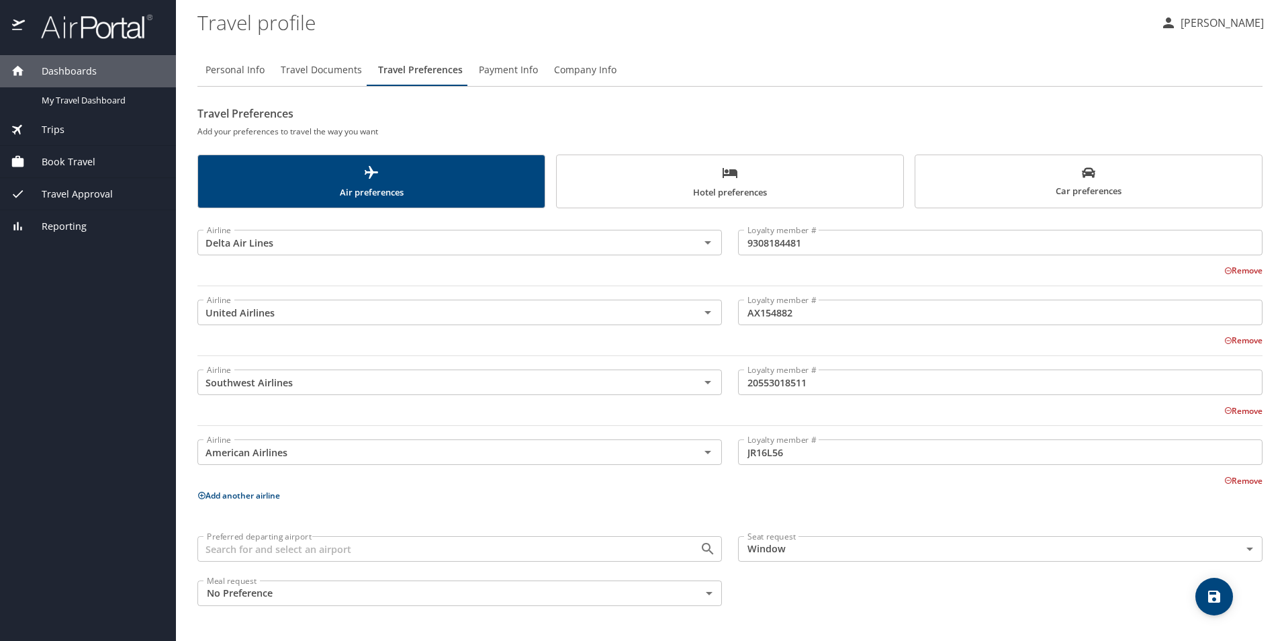
click at [391, 495] on p "Add another airline" at bounding box center [729, 495] width 1065 height 17
click at [731, 166] on icon "scrollable force tabs example" at bounding box center [730, 173] width 16 height 16
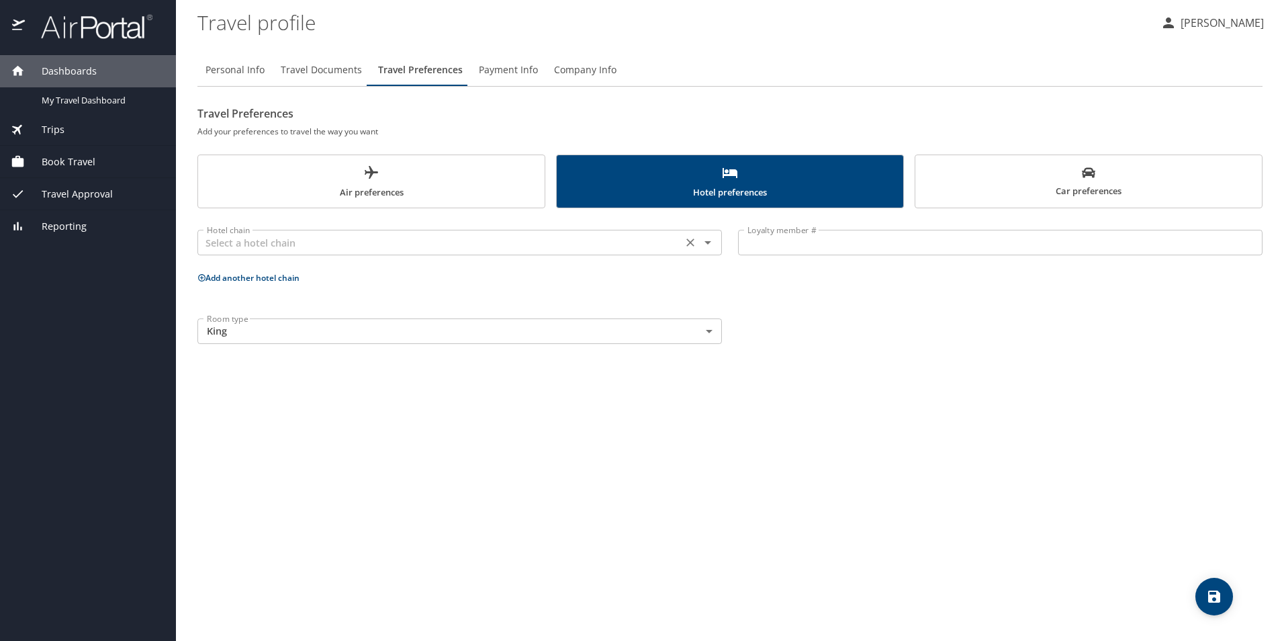
click at [382, 240] on input "text" at bounding box center [439, 242] width 477 height 17
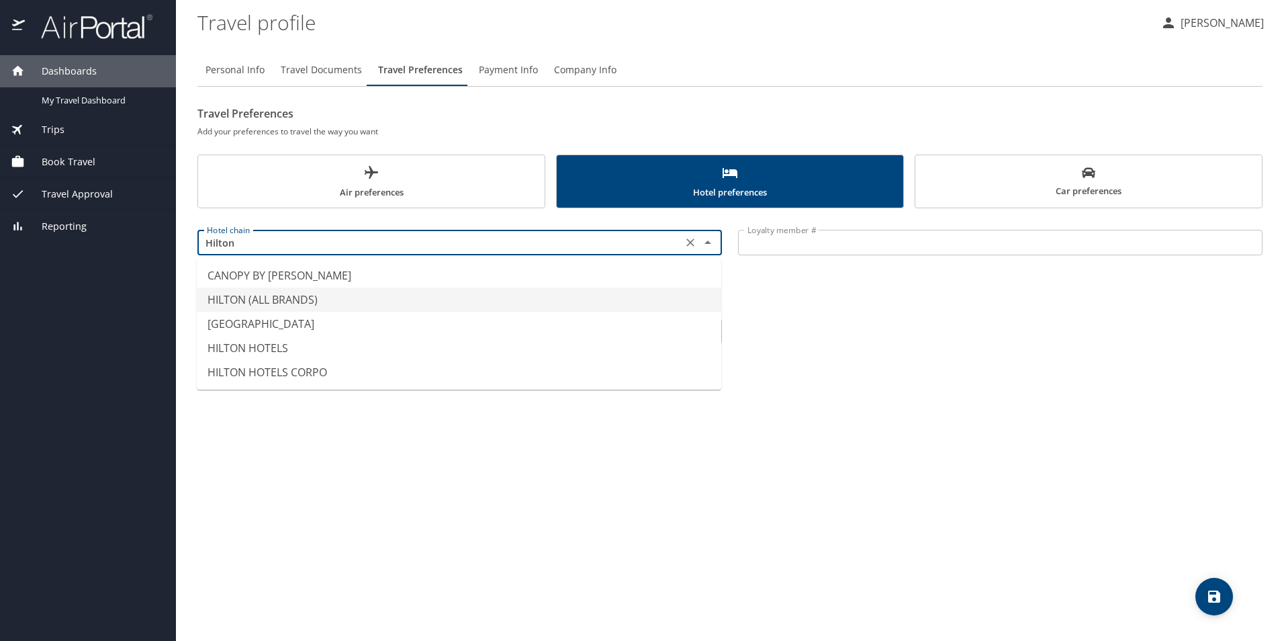
click at [334, 301] on li "HILTON (ALL BRANDS)" at bounding box center [459, 299] width 525 height 24
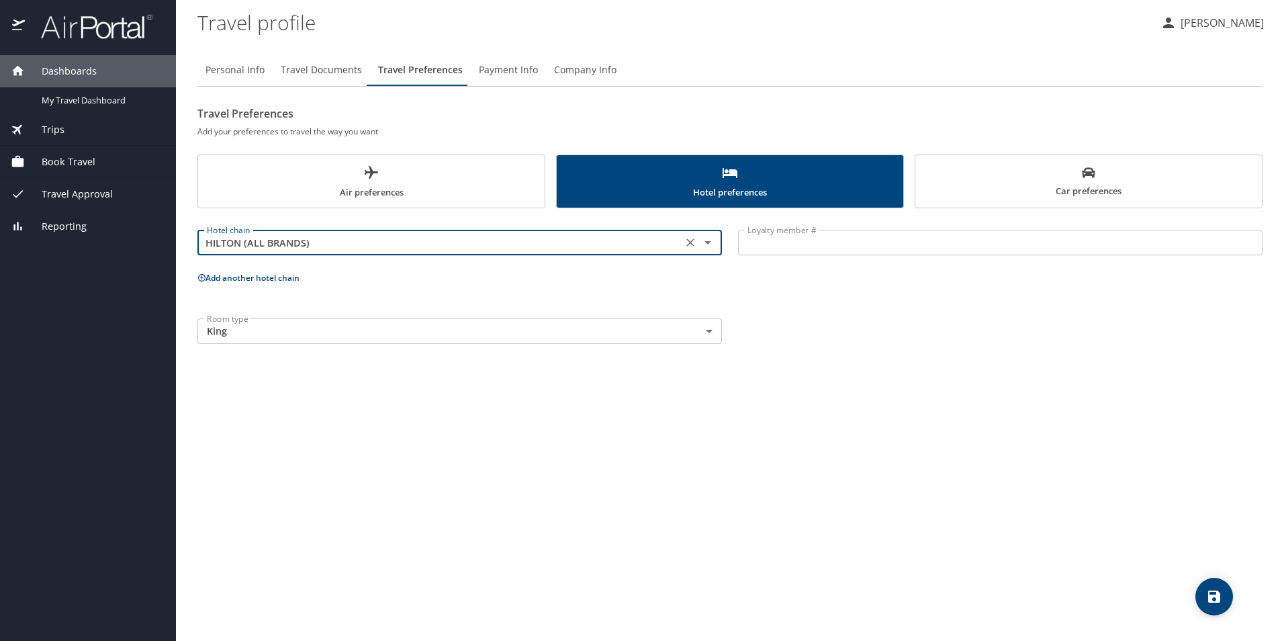
type input "HILTON (ALL BRANDS)"
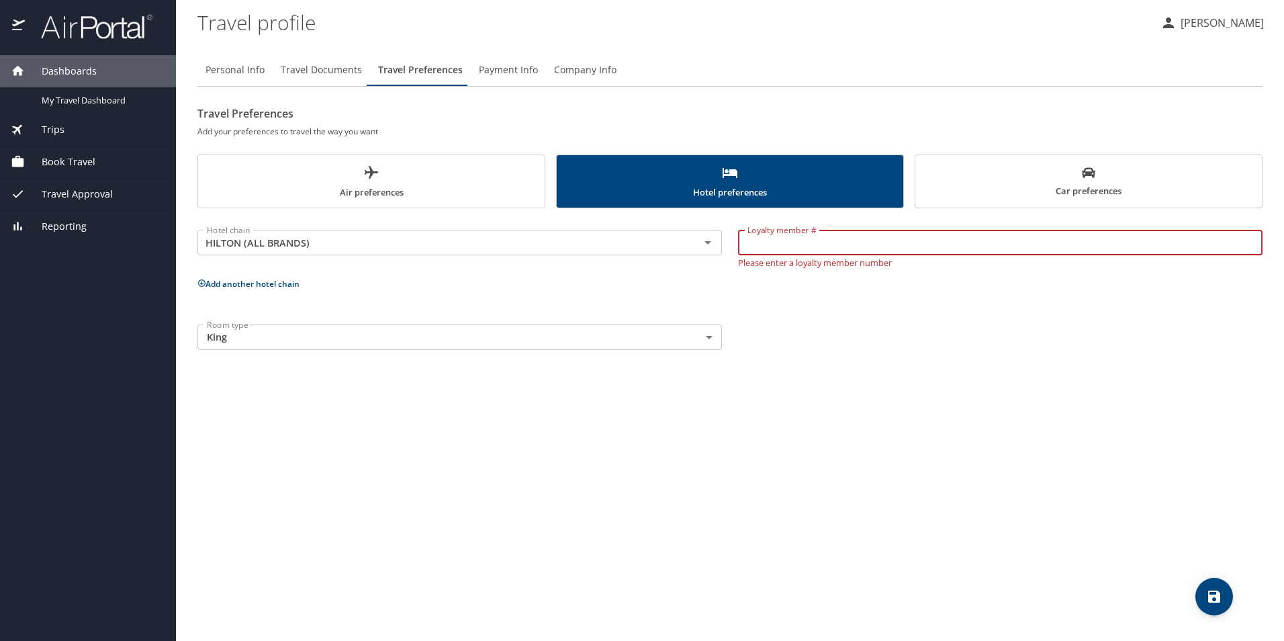
click at [774, 244] on input "Loyalty member #" at bounding box center [1000, 243] width 525 height 26
type input "669439428"
click at [291, 284] on p "Add another hotel chain" at bounding box center [729, 283] width 1065 height 17
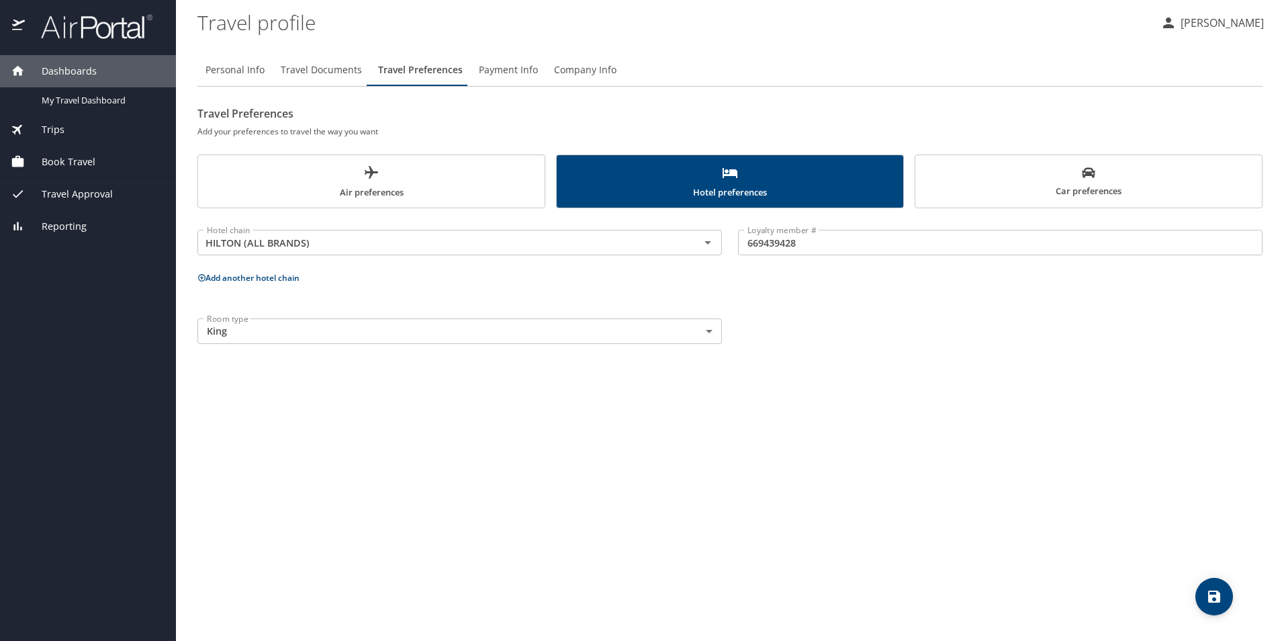
click at [277, 279] on button "Add another hotel chain" at bounding box center [248, 277] width 102 height 11
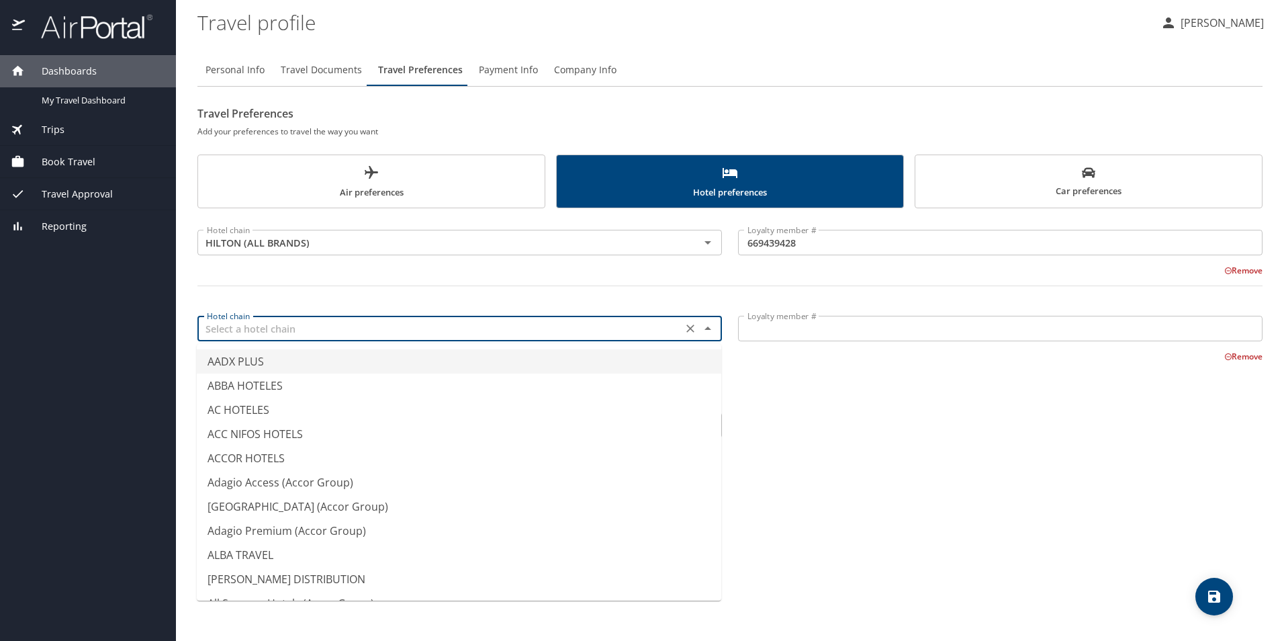
click at [298, 326] on input "text" at bounding box center [439, 328] width 477 height 17
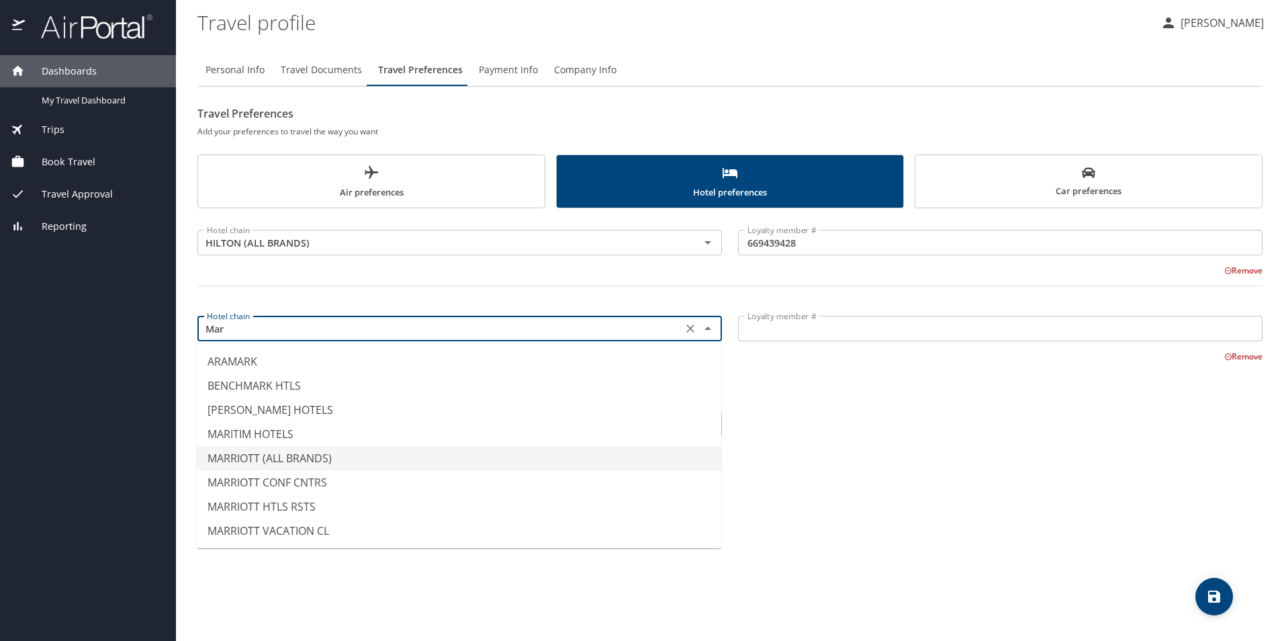
type input "MARRIOTT (ALL BRANDS)"
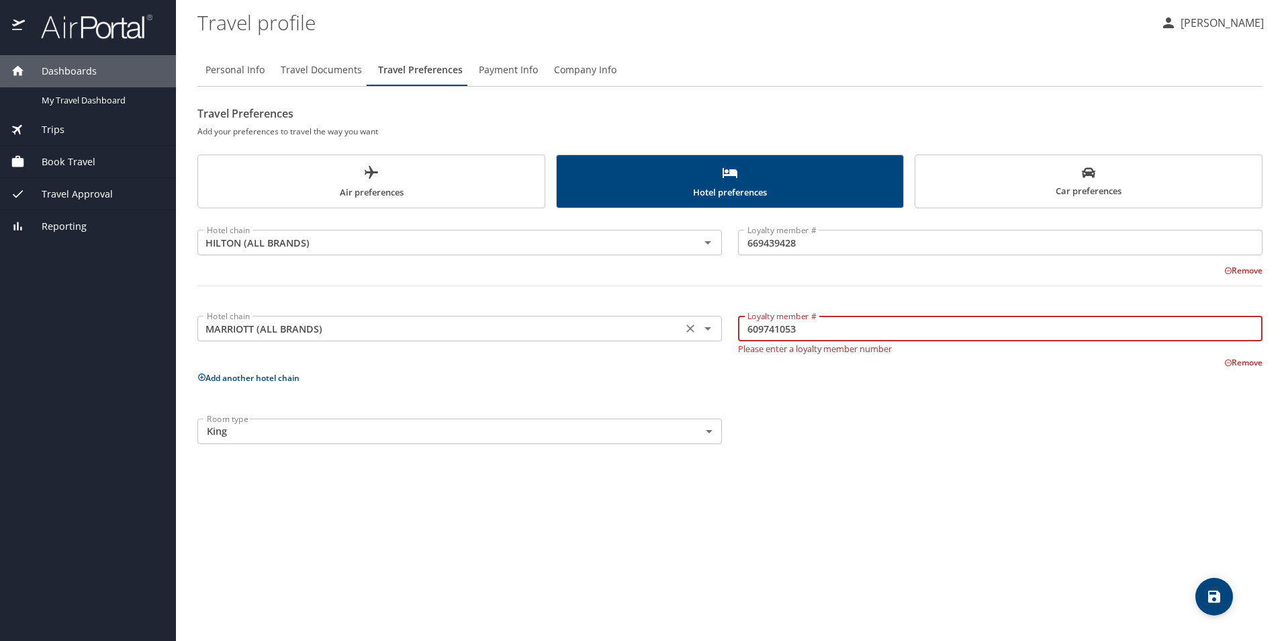
type input "609741053"
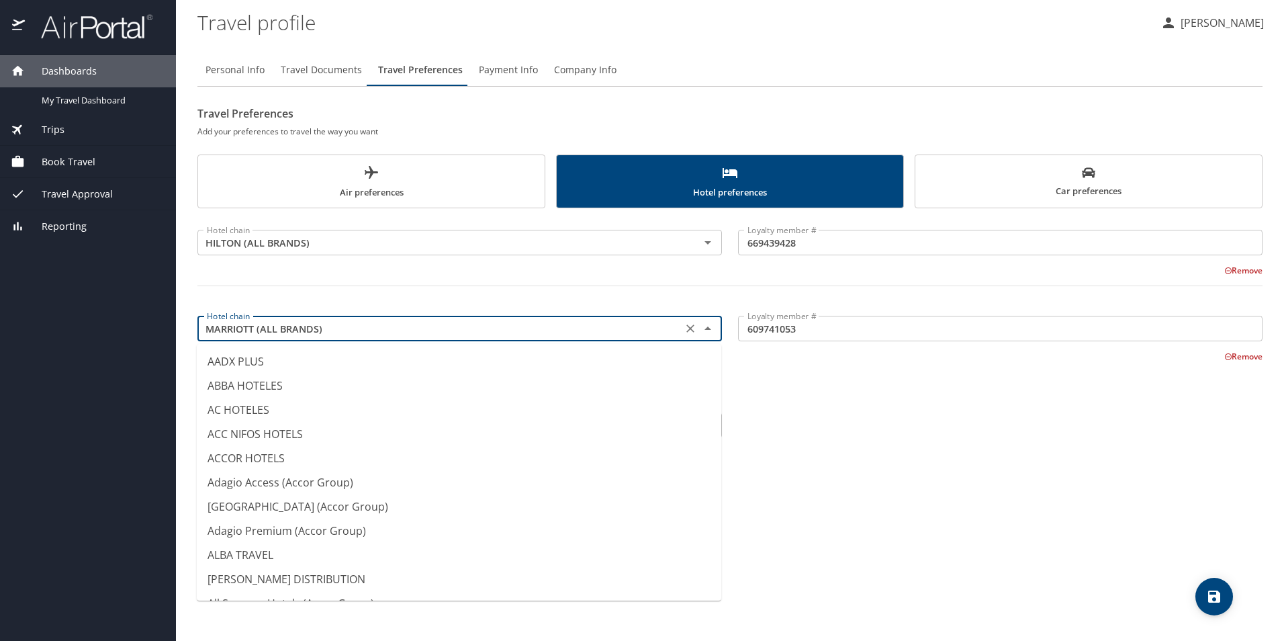
click at [568, 331] on input "MARRIOTT (ALL BRANDS)" at bounding box center [439, 328] width 477 height 17
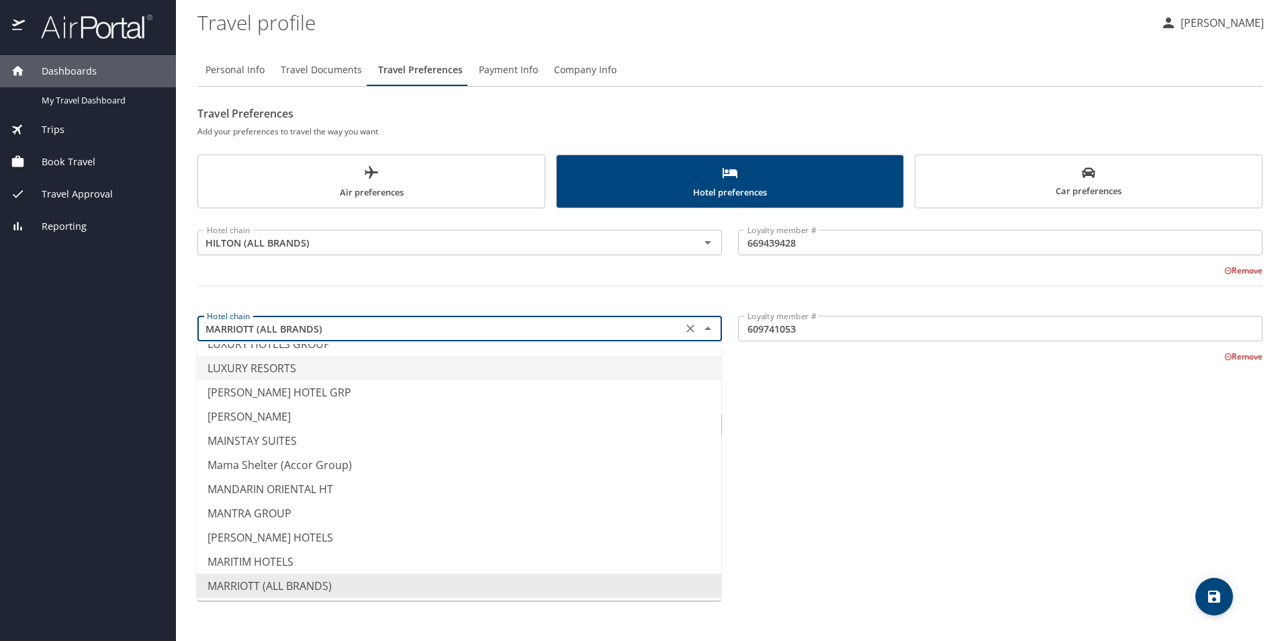
type input "LUXURY RESORTS"
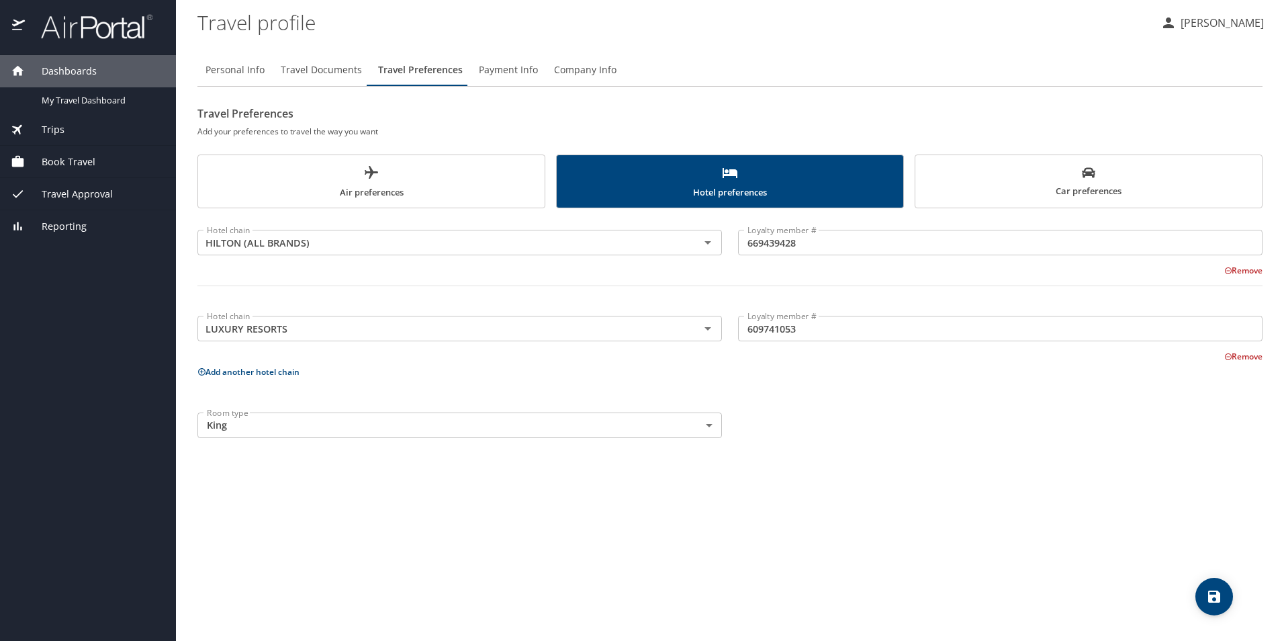
click at [795, 396] on div "Hotel chain HILTON (ALL BRANDS) Hotel chain Loyalty member # 669439428 Loyalty …" at bounding box center [729, 331] width 1065 height 230
click at [1218, 598] on icon "save" at bounding box center [1214, 596] width 12 height 12
click at [1064, 179] on span "Car preferences" at bounding box center [1088, 182] width 330 height 33
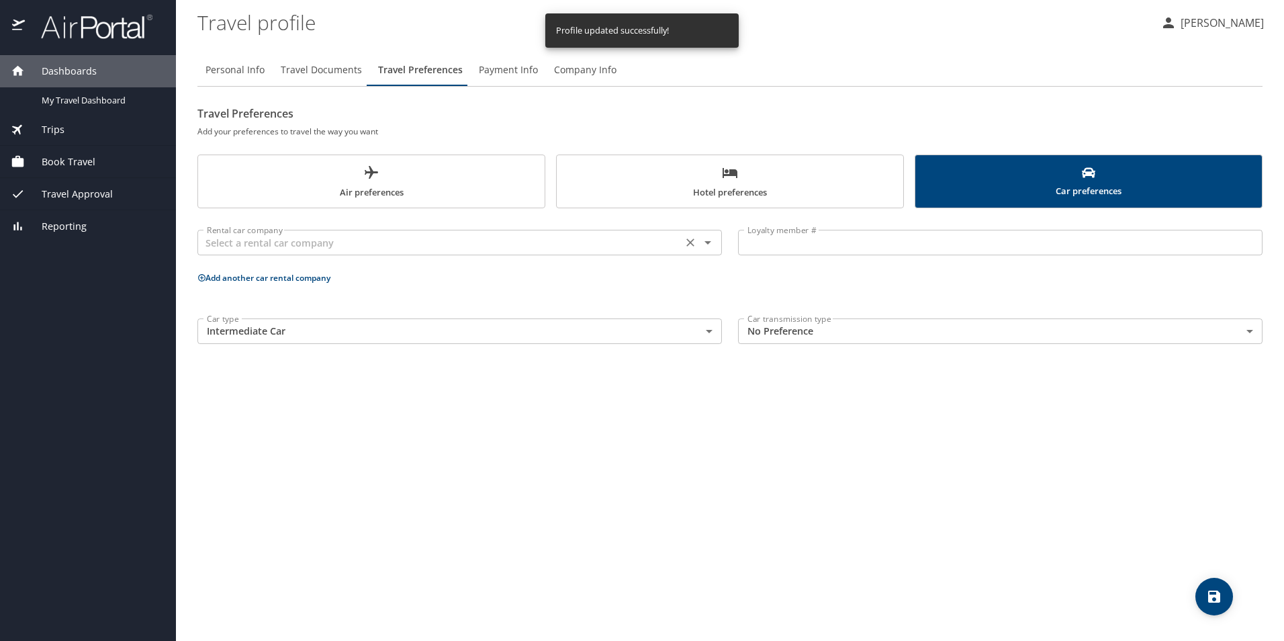
click at [306, 242] on input "text" at bounding box center [439, 242] width 477 height 17
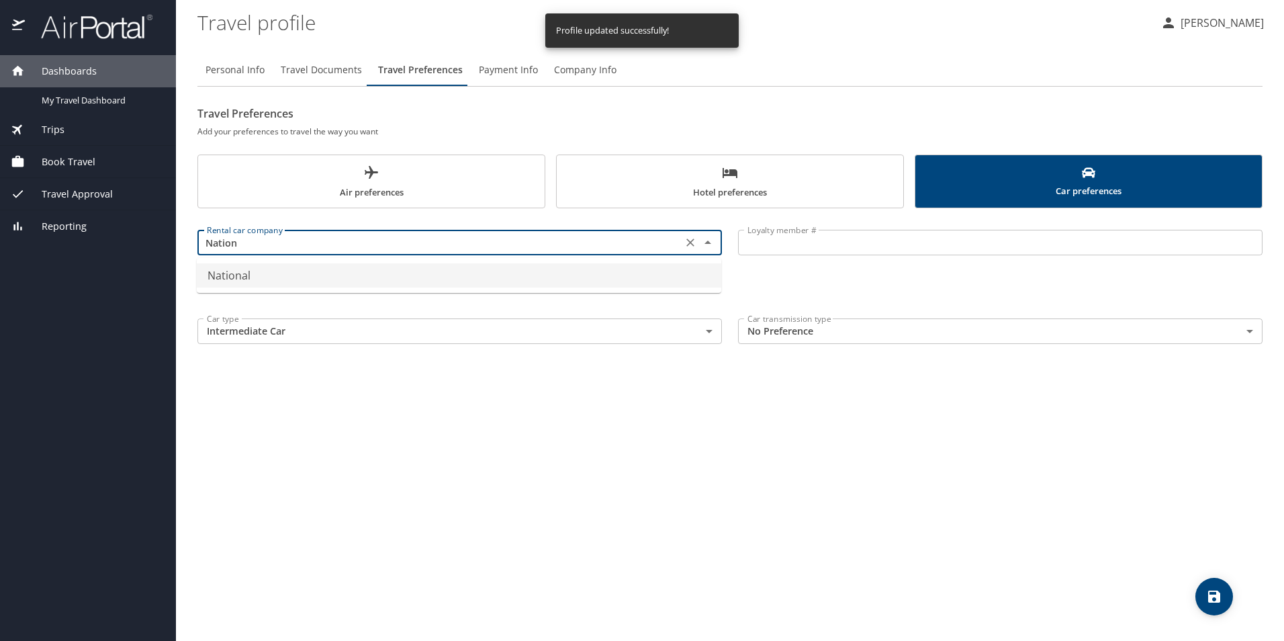
click at [256, 279] on li "National" at bounding box center [459, 275] width 525 height 24
type input "National"
click at [790, 244] on input "Loyalty member #" at bounding box center [1000, 243] width 525 height 26
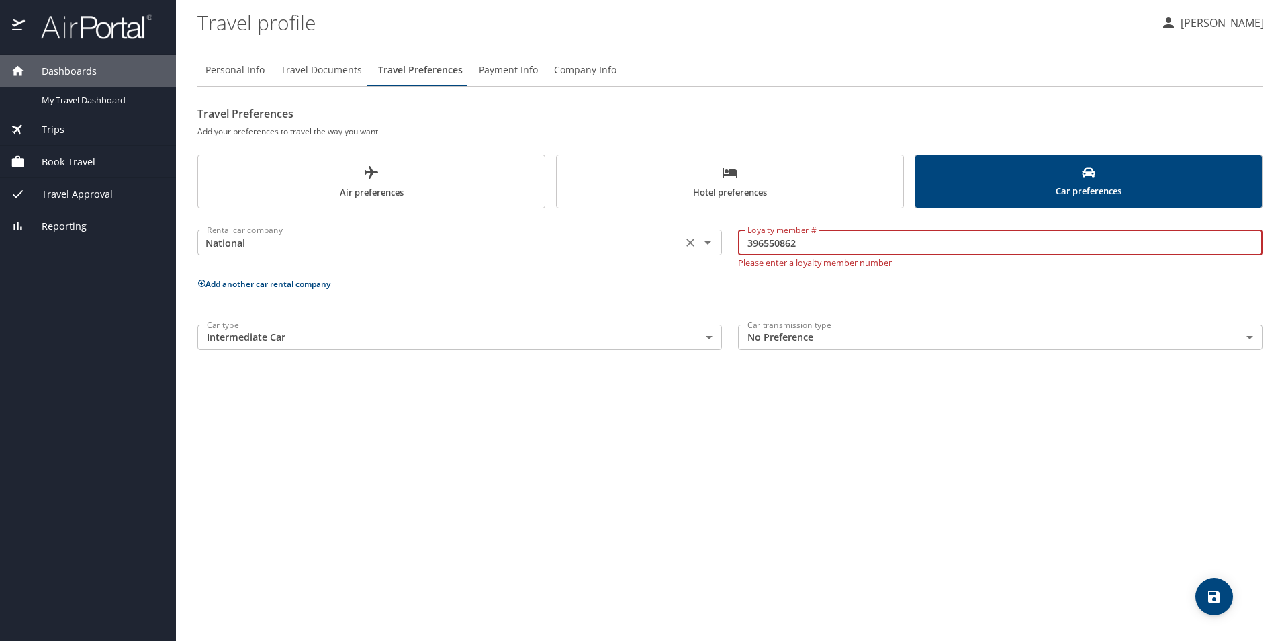
type input "396550862"
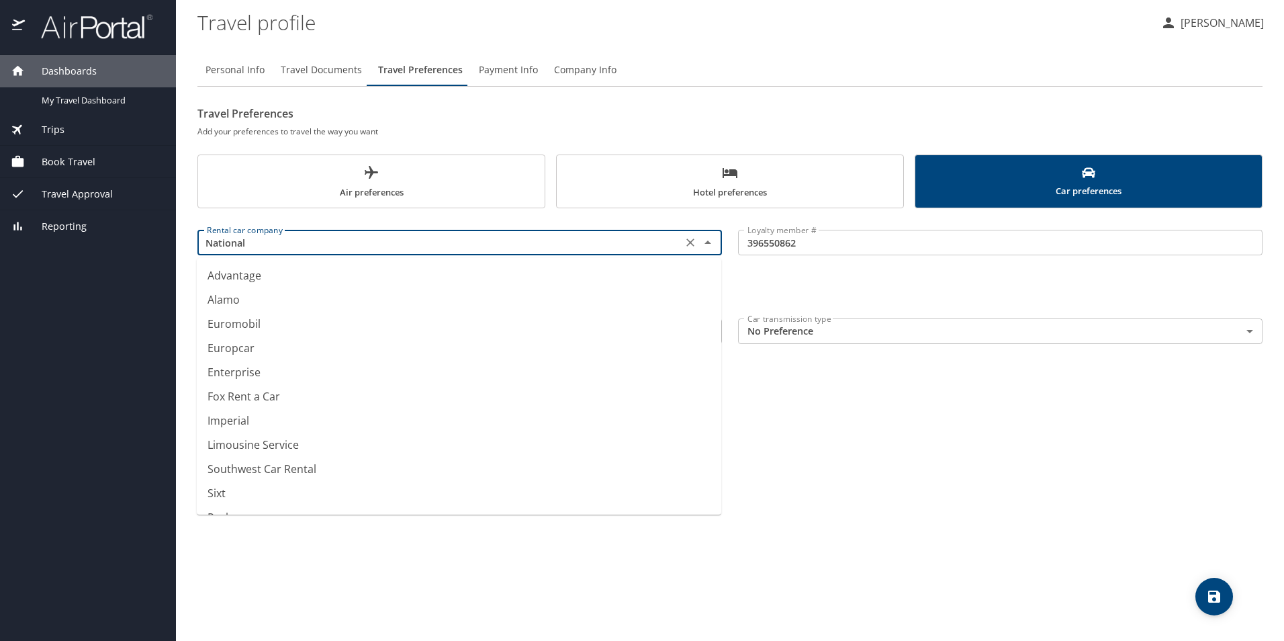
click at [543, 234] on input "National" at bounding box center [439, 242] width 477 height 17
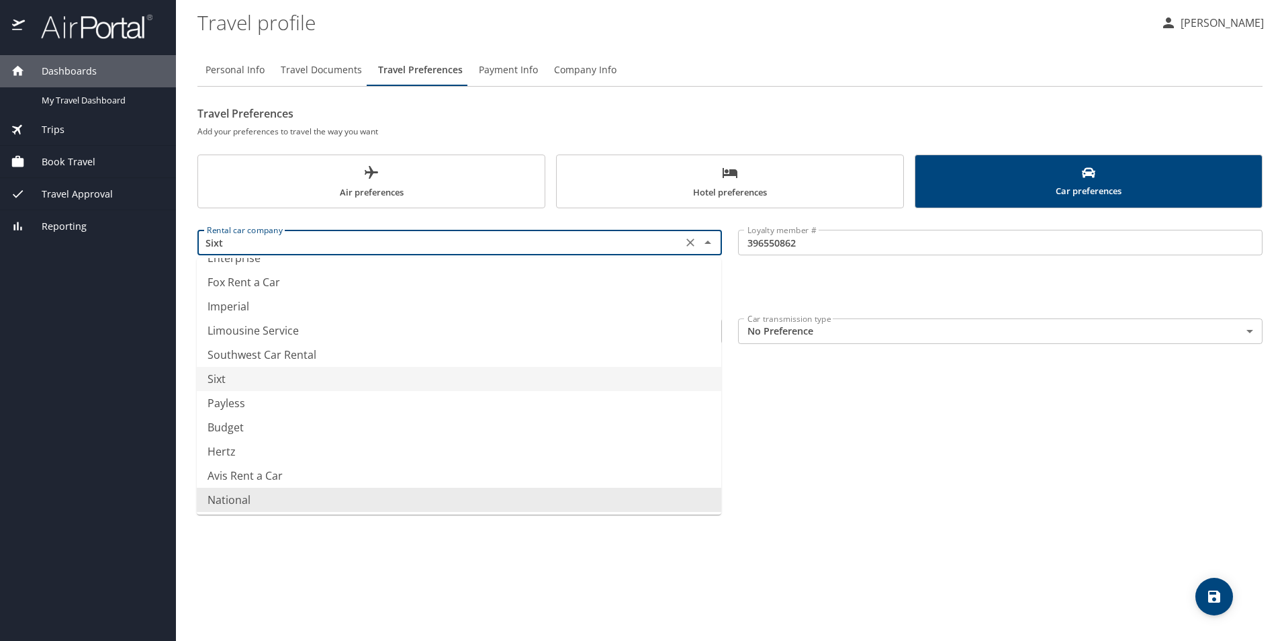
click at [968, 474] on div "Personal Info Travel Documents Travel Preferences Payment Info Company Info Tra…" at bounding box center [729, 342] width 1065 height 598
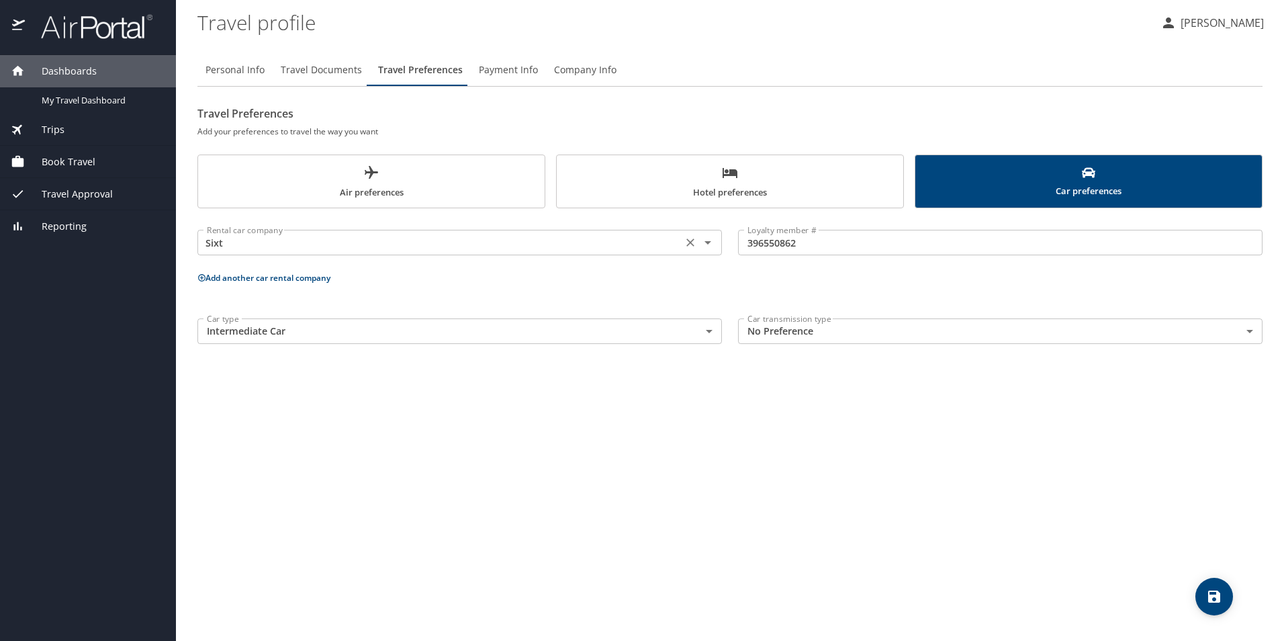
click at [320, 248] on input "Sixt" at bounding box center [439, 242] width 477 height 17
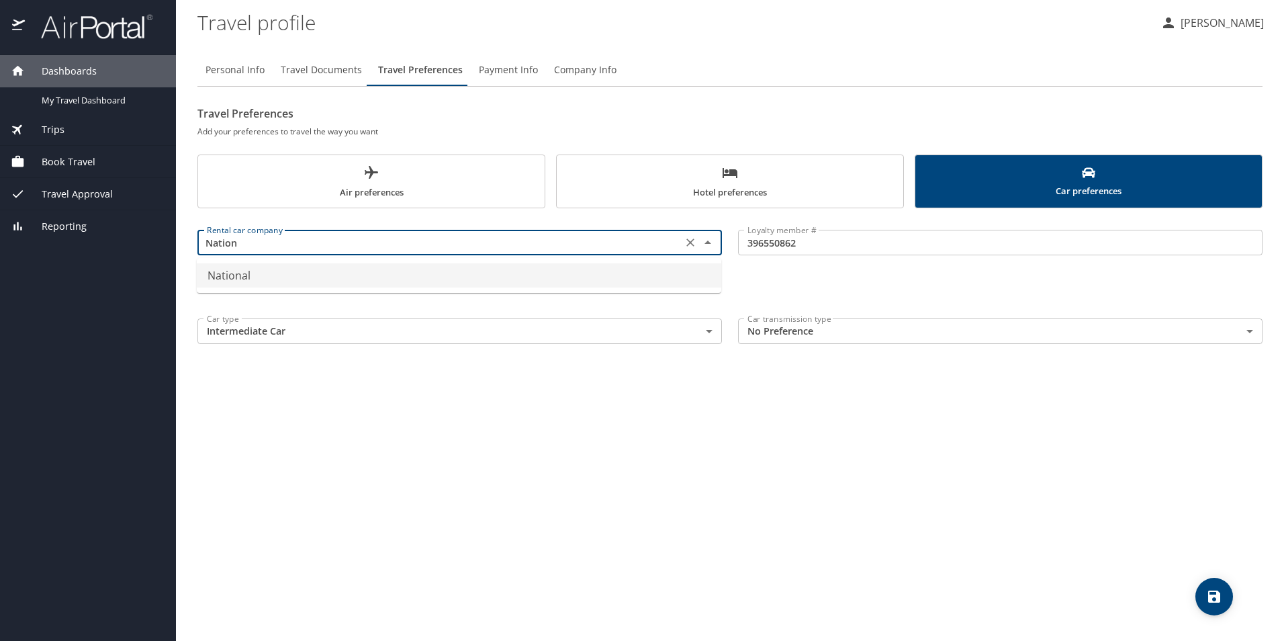
click at [353, 278] on li "National" at bounding box center [459, 275] width 525 height 24
type input "National"
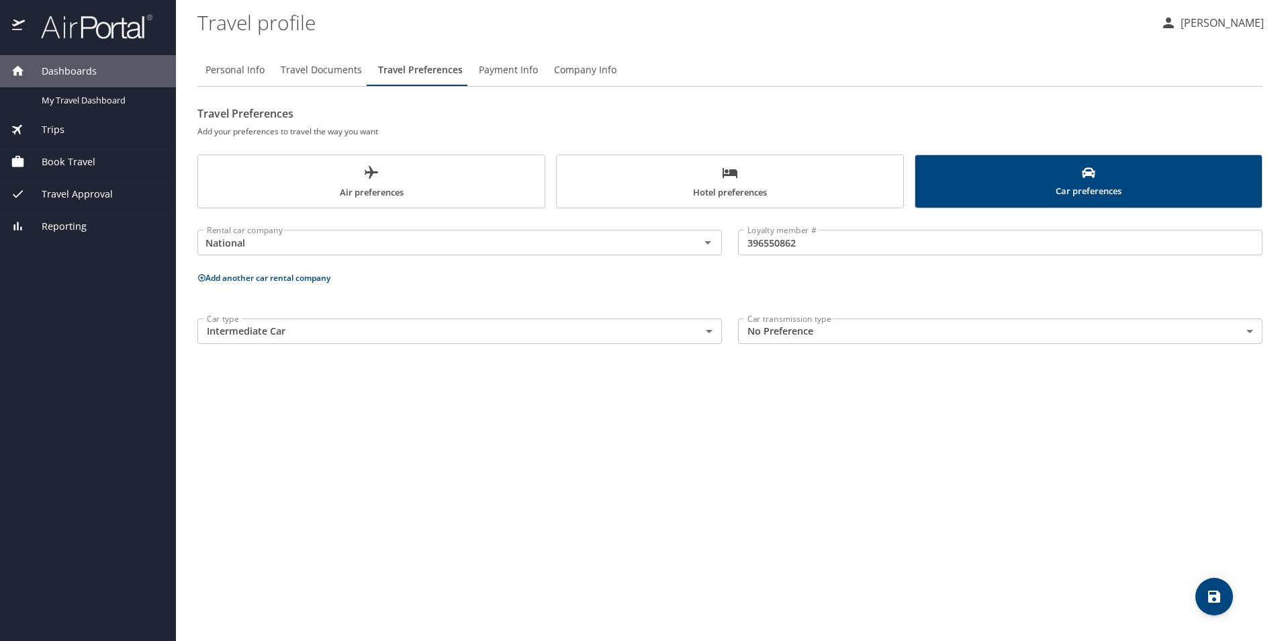
click at [542, 430] on div "Personal Info Travel Documents Travel Preferences Payment Info Company Info Tra…" at bounding box center [729, 342] width 1065 height 598
click at [710, 333] on body "Dashboards My Travel Dashboard Trips Current / Future Trips Past Trips Trips Mi…" at bounding box center [642, 320] width 1284 height 641
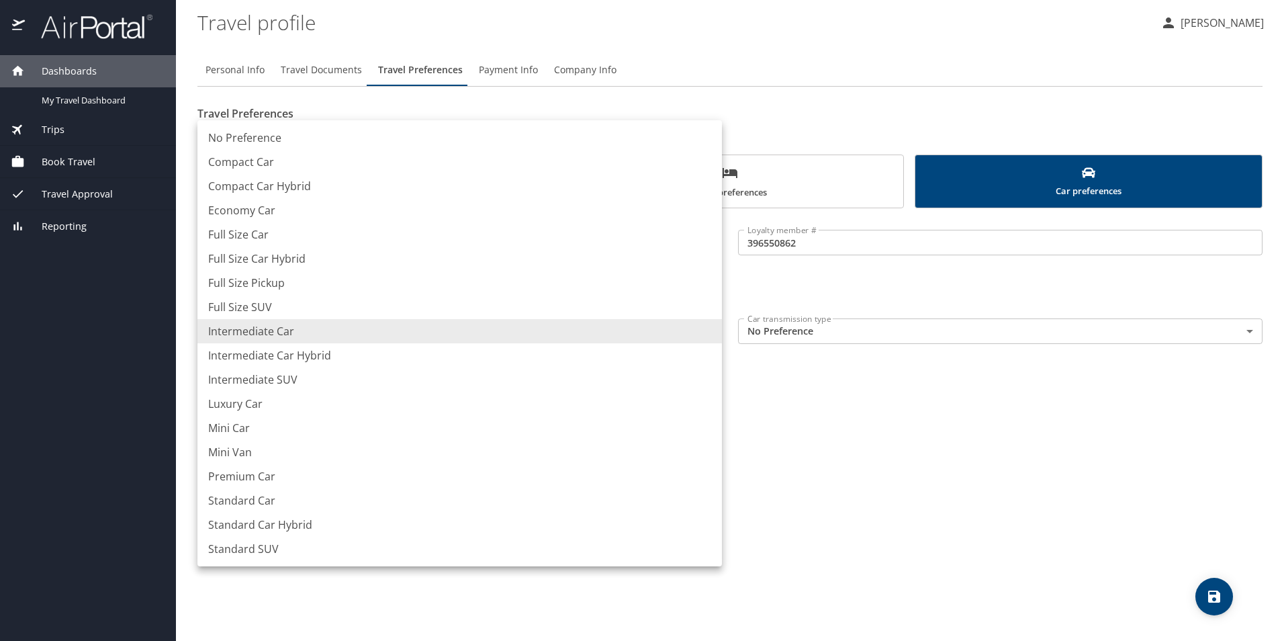
click at [710, 333] on div at bounding box center [642, 320] width 1284 height 641
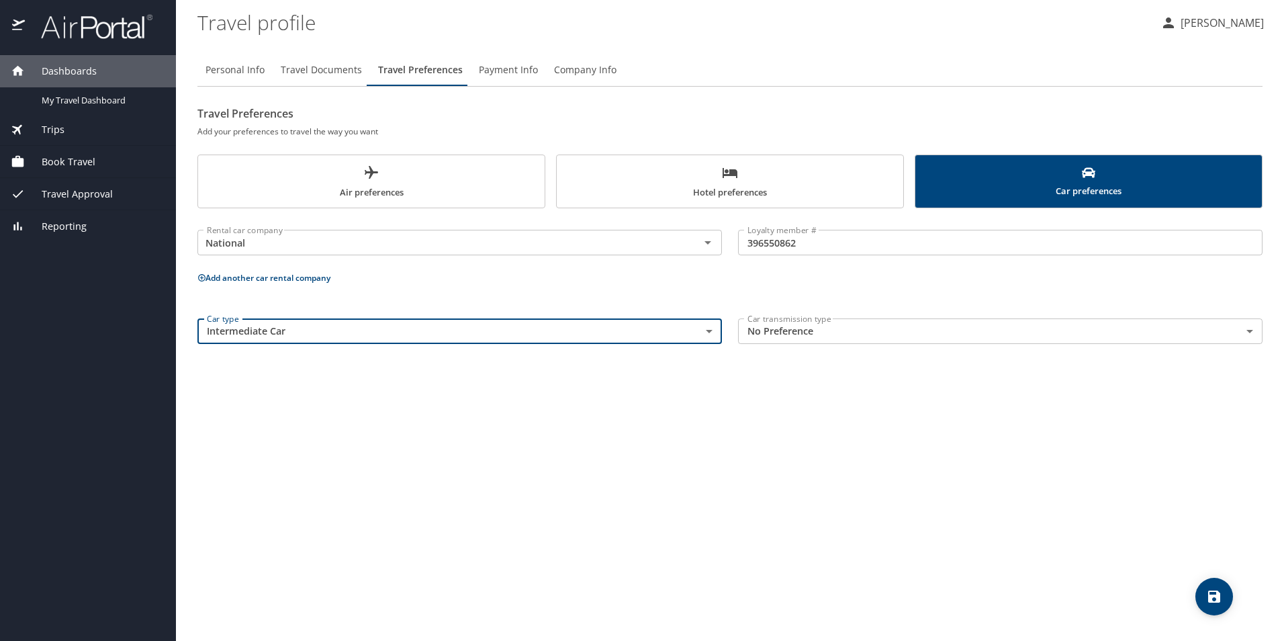
click at [710, 333] on body "Dashboards My Travel Dashboard Trips Current / Future Trips Past Trips Trips Mi…" at bounding box center [642, 320] width 1284 height 641
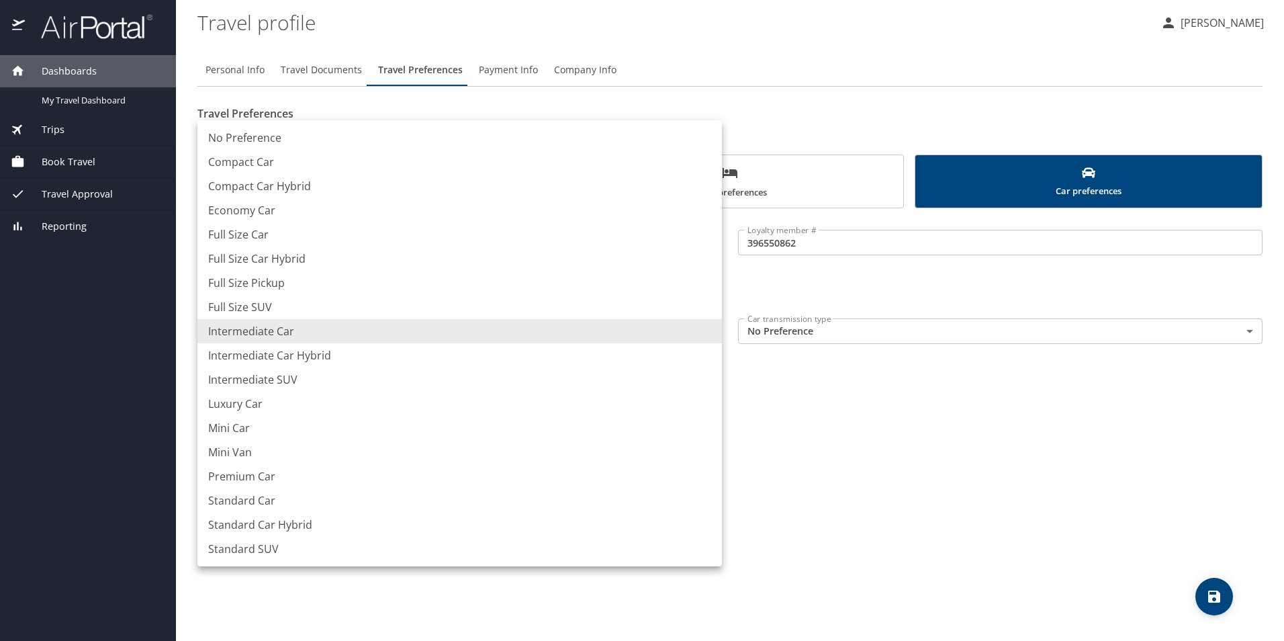
click at [919, 428] on div at bounding box center [642, 320] width 1284 height 641
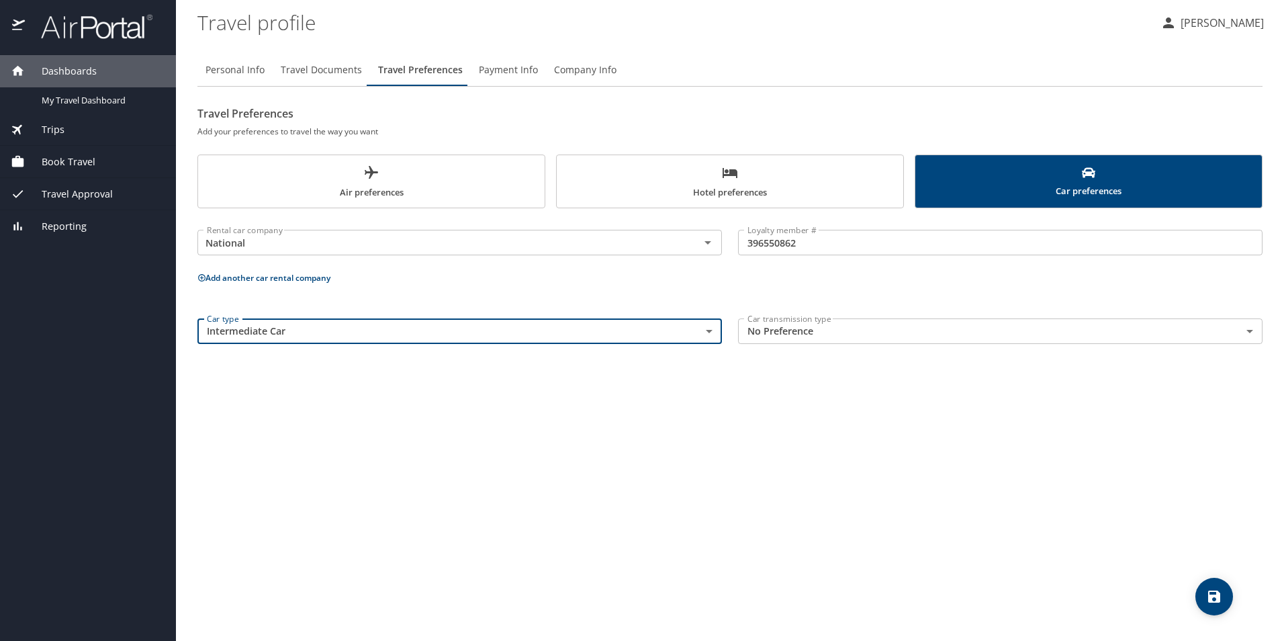
click at [1221, 588] on icon "save" at bounding box center [1214, 596] width 16 height 16
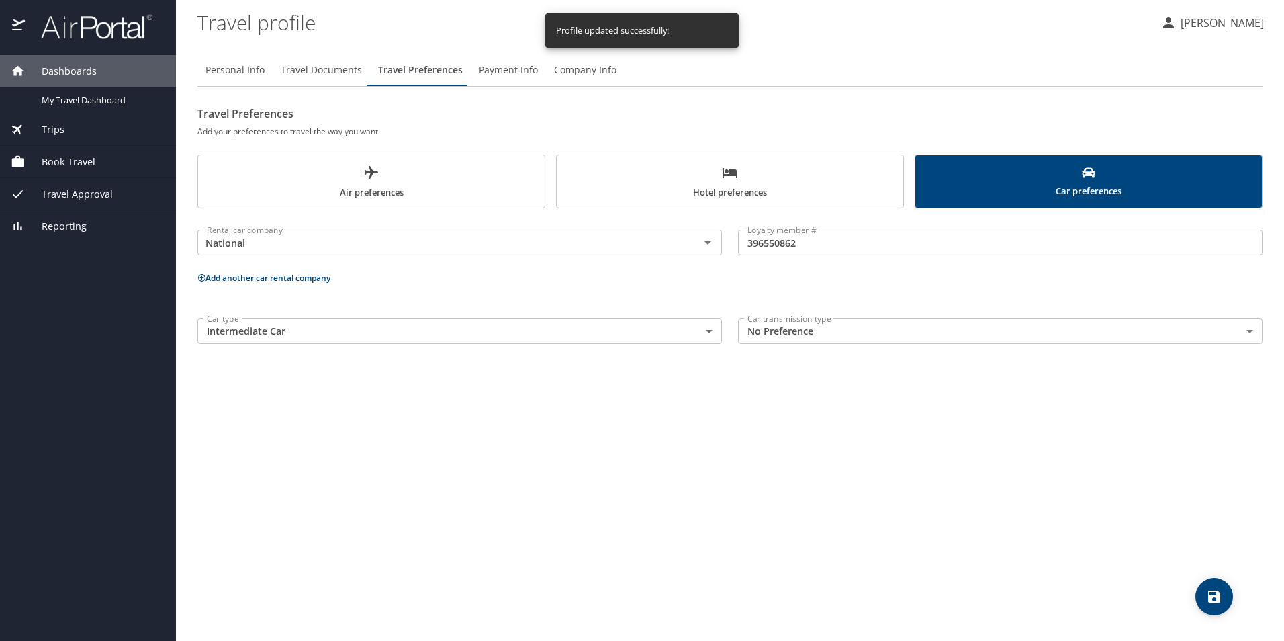
click at [592, 75] on span "Company Info" at bounding box center [585, 70] width 62 height 17
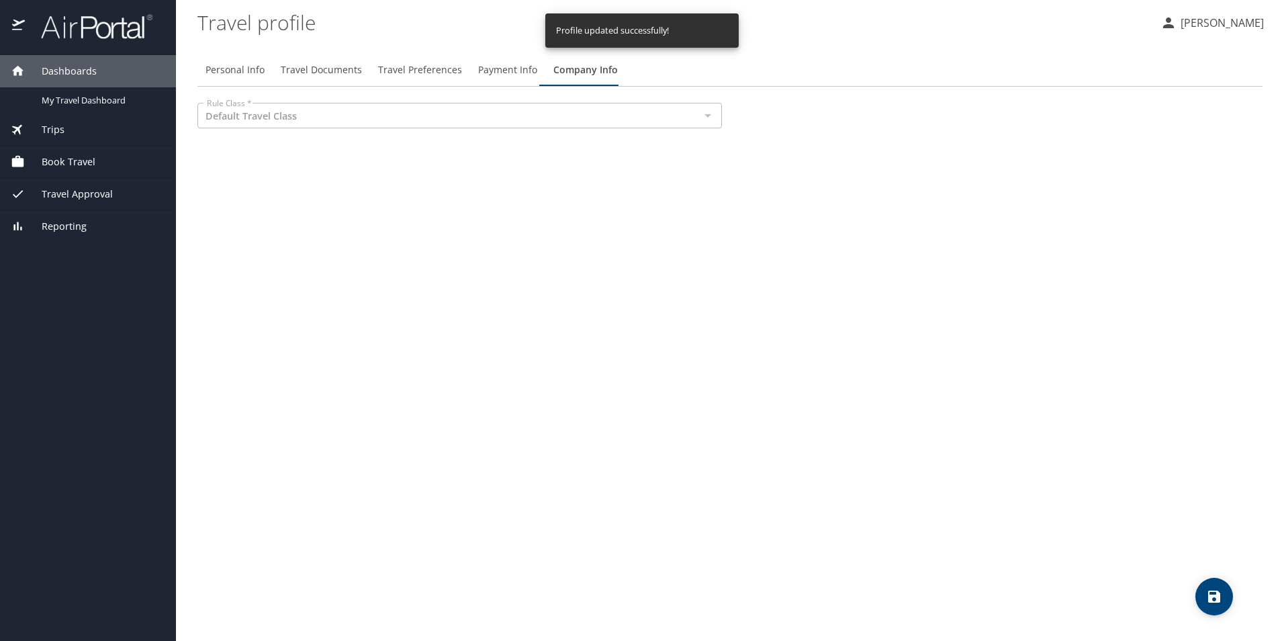
click at [715, 116] on div at bounding box center [706, 115] width 17 height 19
click at [499, 71] on span "Payment Info" at bounding box center [507, 70] width 59 height 17
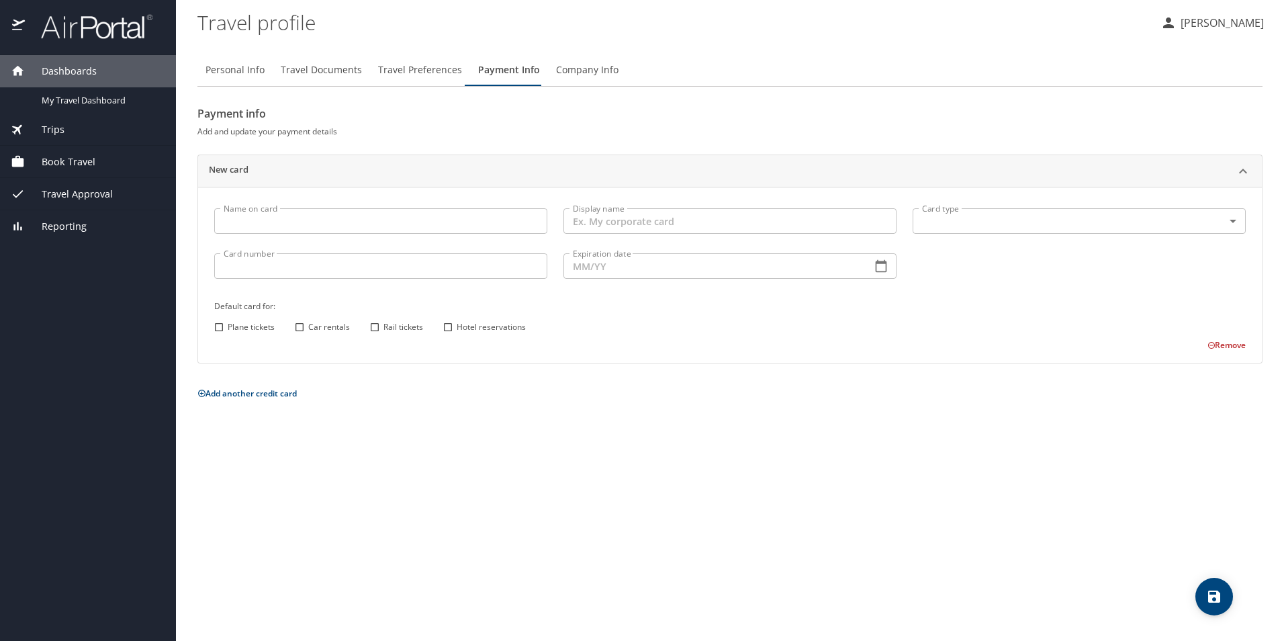
click at [224, 67] on span "Personal Info" at bounding box center [235, 70] width 59 height 17
select select "US"
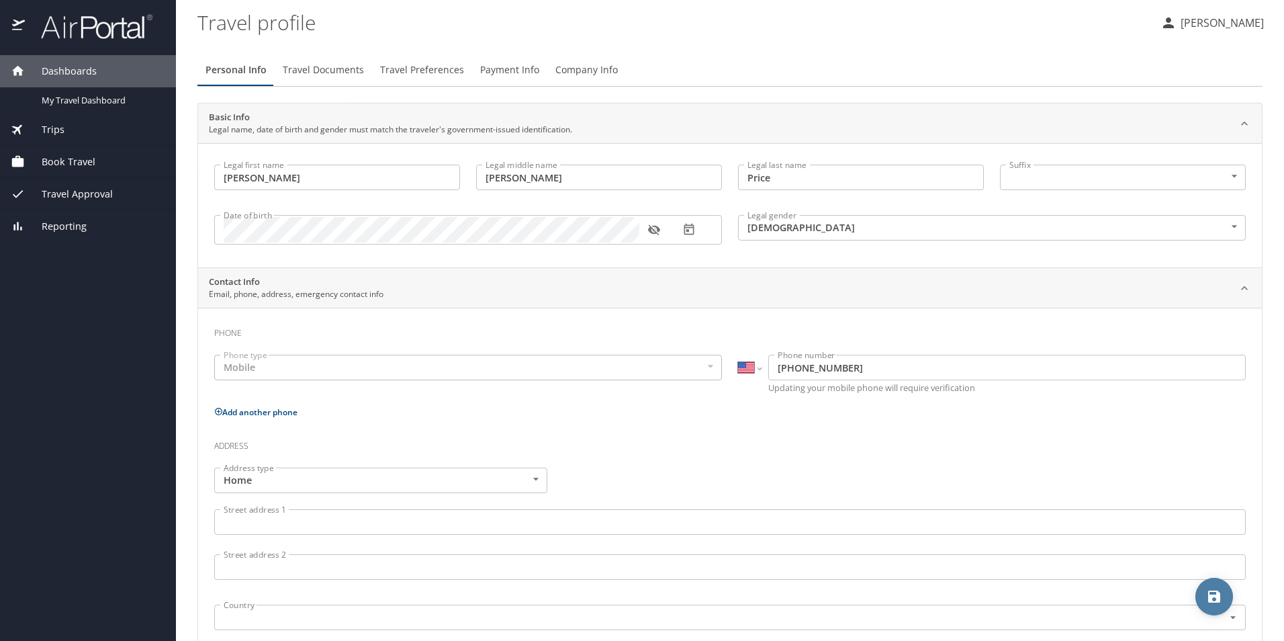
click at [1201, 588] on span "save" at bounding box center [1214, 596] width 38 height 16
select select "US"
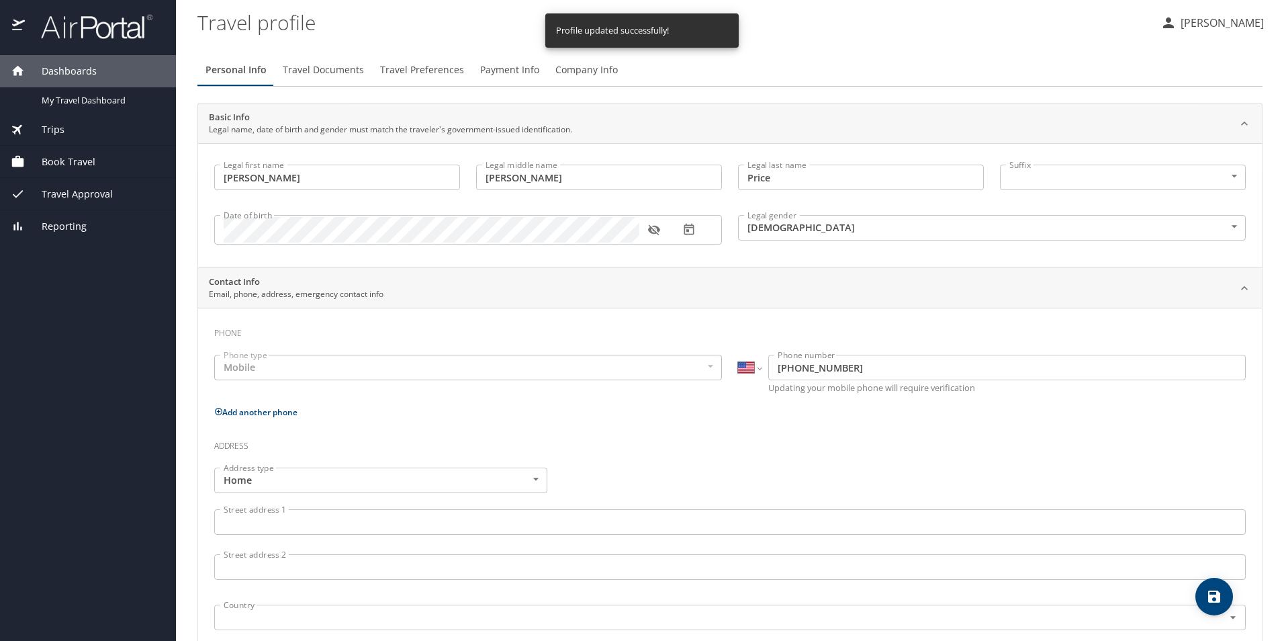
select select "US"
click at [1002, 39] on profile "Travel profile" at bounding box center [673, 22] width 952 height 42
